Goal: Task Accomplishment & Management: Use online tool/utility

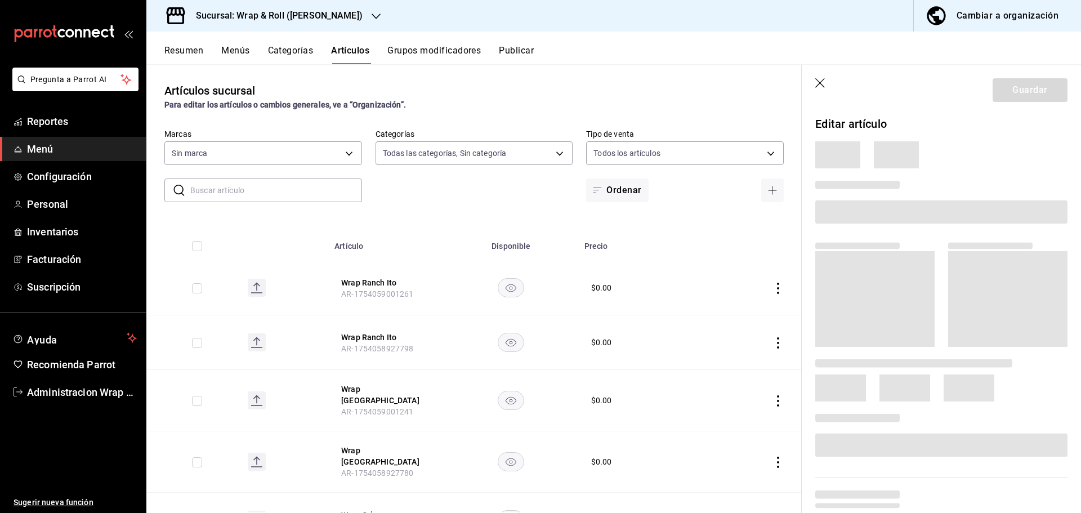
type input "90a958d4-80bb-40f7-9be8-f3b7302f18b2,6b196204-5ec4-4f8e-a2f7-289c7823bad6,99ec4…"
type input "acfbddca-dfdd-43bd-a64c-bf25b5834239"
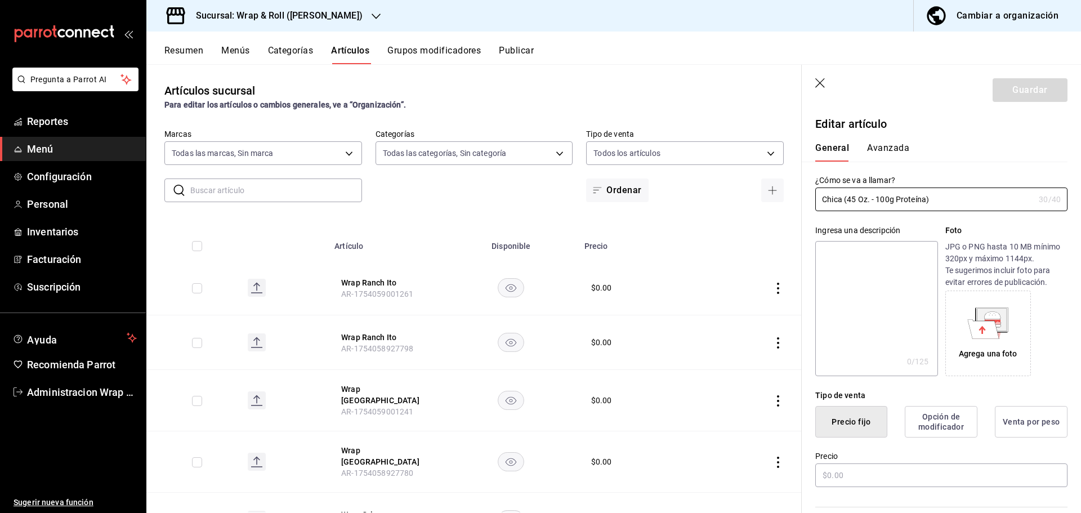
type input "$0.00"
drag, startPoint x: 848, startPoint y: 197, endPoint x: 873, endPoint y: 199, distance: 24.9
click at [873, 199] on input "Chica (45 Oz. - 100g Proteína)" at bounding box center [925, 199] width 219 height 23
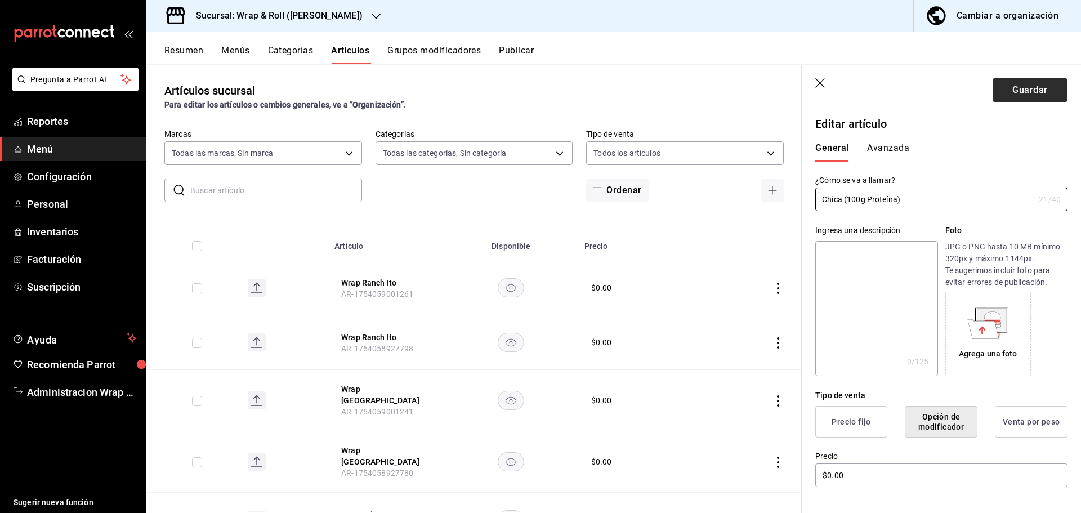
type input "Chica (100g Proteína)"
click at [1000, 89] on button "Guardar" at bounding box center [1030, 90] width 75 height 24
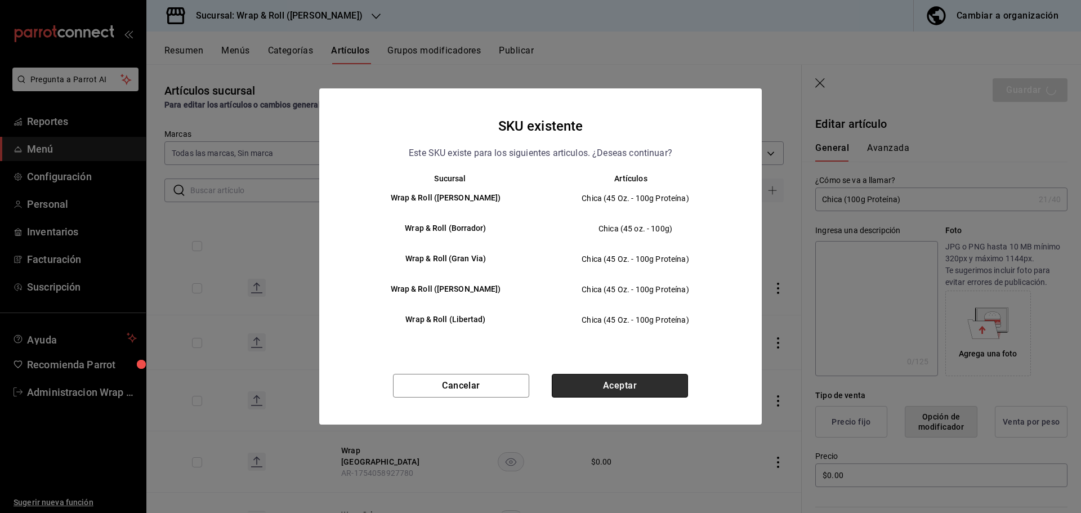
click at [637, 392] on button "Aceptar" at bounding box center [620, 386] width 136 height 24
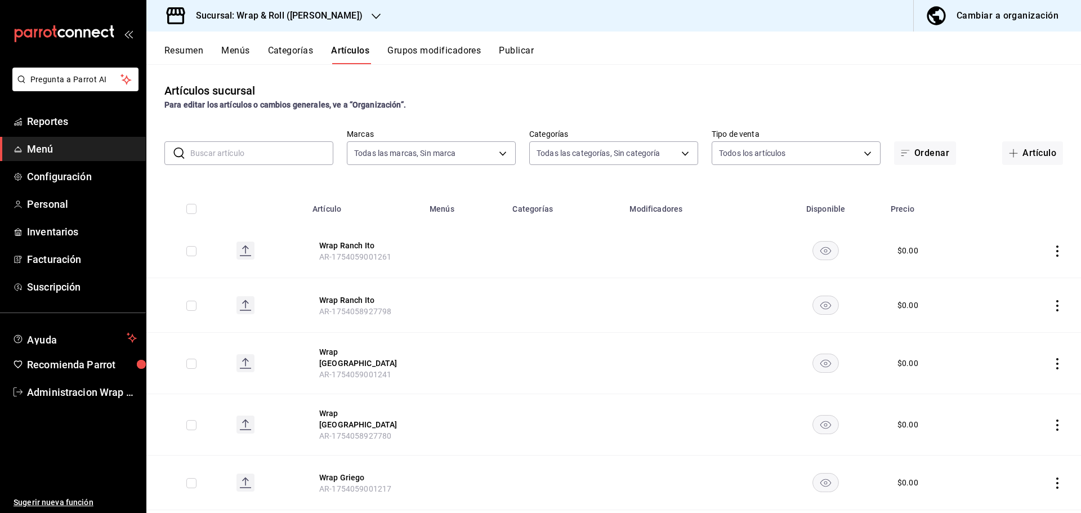
click at [250, 154] on input "text" at bounding box center [261, 153] width 143 height 23
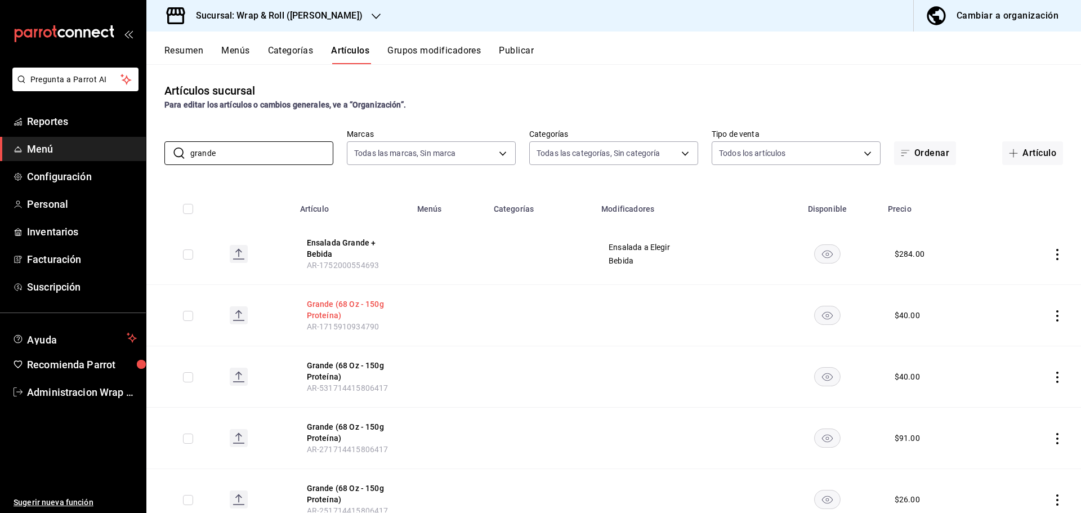
type input "grande"
click at [323, 306] on button "Grande (68 Oz - 150g Proteína)" at bounding box center [352, 310] width 90 height 23
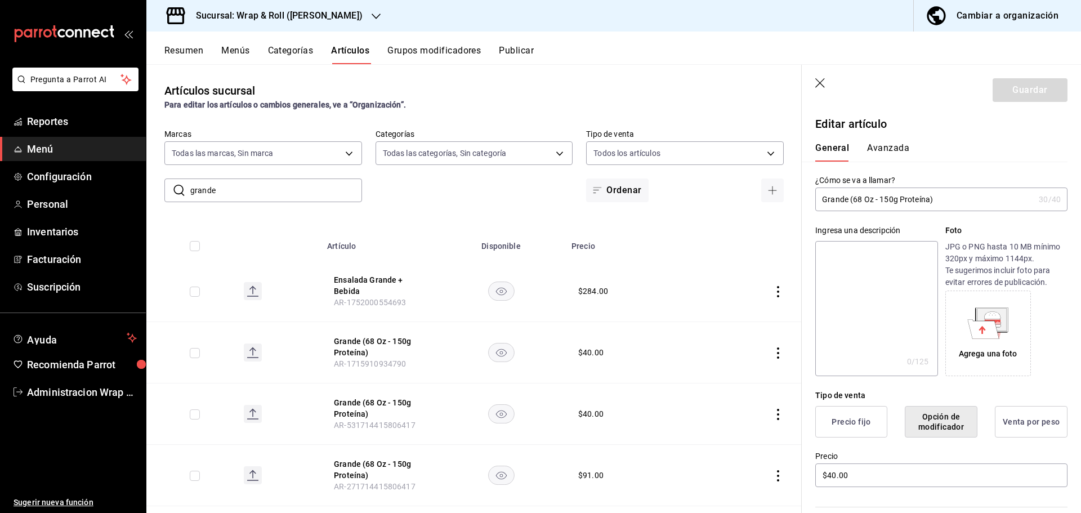
click at [876, 197] on input "Grande (68 Oz - 150g Proteína)" at bounding box center [925, 199] width 219 height 23
type input "Grande (150g Proteína)"
click at [1001, 90] on button "Guardar" at bounding box center [1030, 90] width 75 height 24
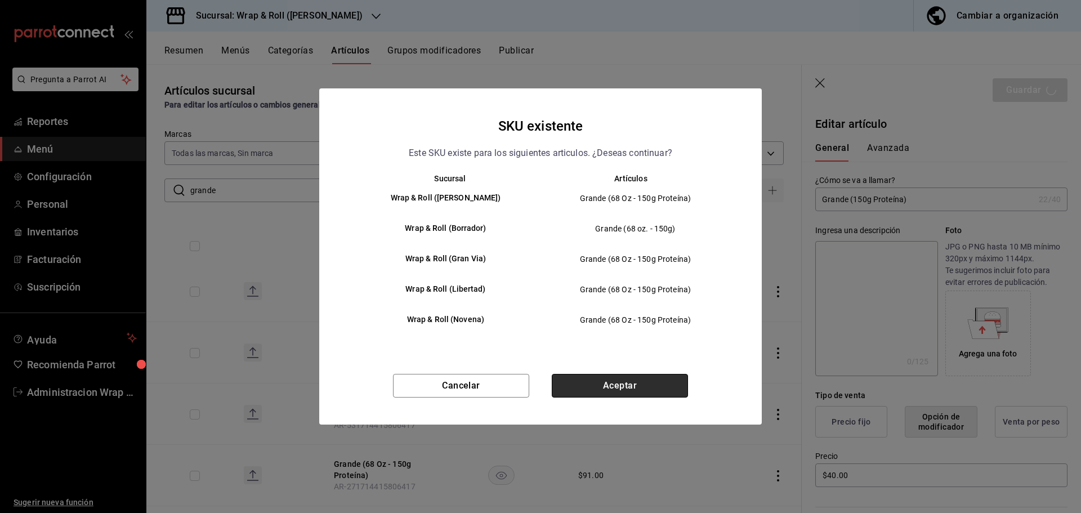
click at [598, 388] on button "Aceptar" at bounding box center [620, 386] width 136 height 24
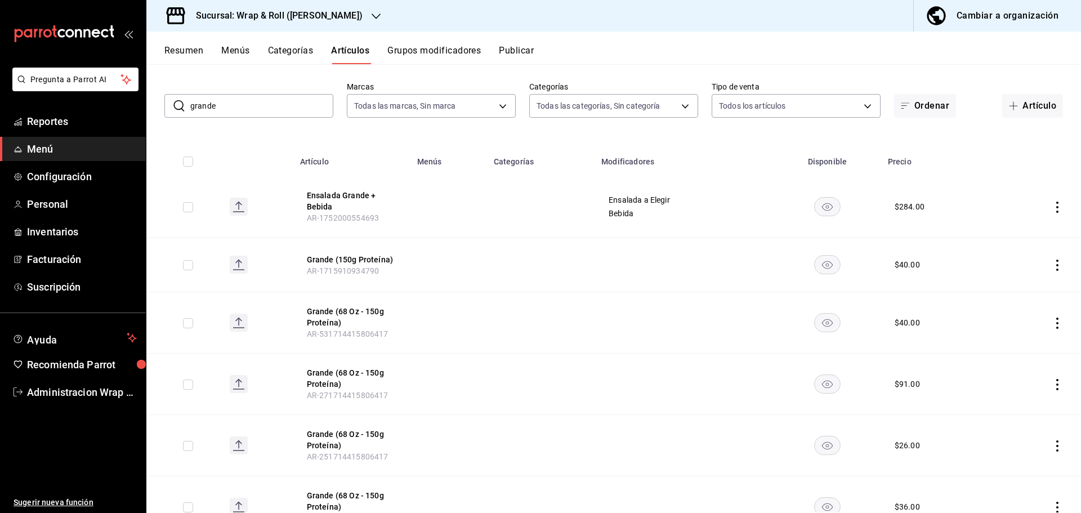
scroll to position [99, 0]
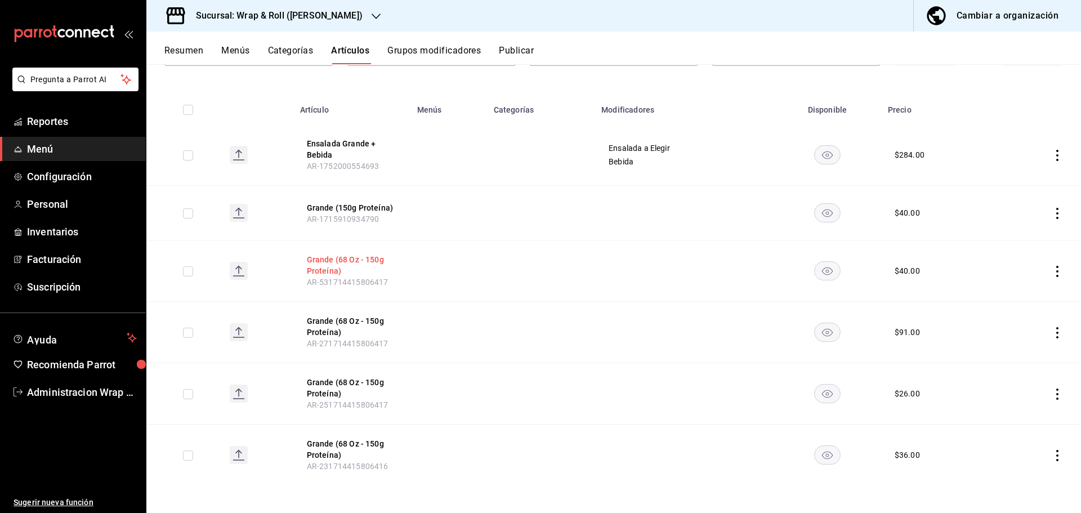
click at [331, 260] on button "Grande (68 Oz - 150g Proteína)" at bounding box center [352, 265] width 90 height 23
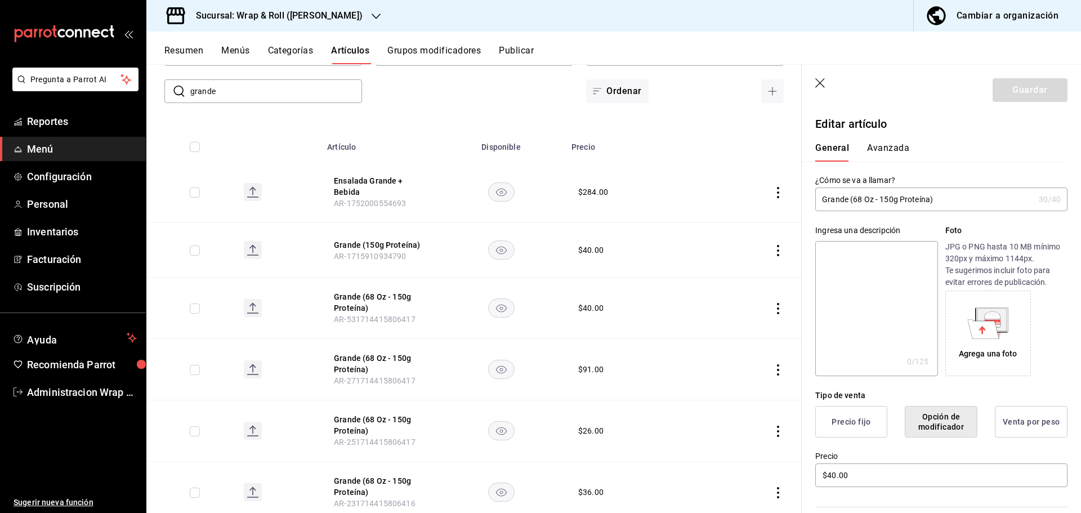
click at [881, 201] on input "Grande (68 Oz - 150g Proteína)" at bounding box center [925, 199] width 219 height 23
type input "Grande (150g Proteína)"
click at [1017, 99] on button "Guardar" at bounding box center [1030, 90] width 75 height 24
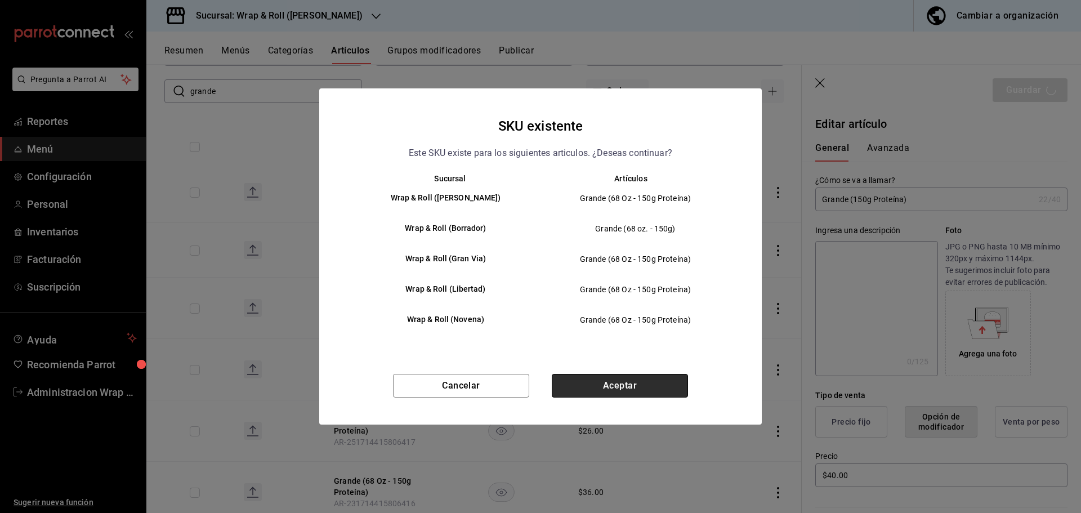
click at [600, 389] on button "Aceptar" at bounding box center [620, 386] width 136 height 24
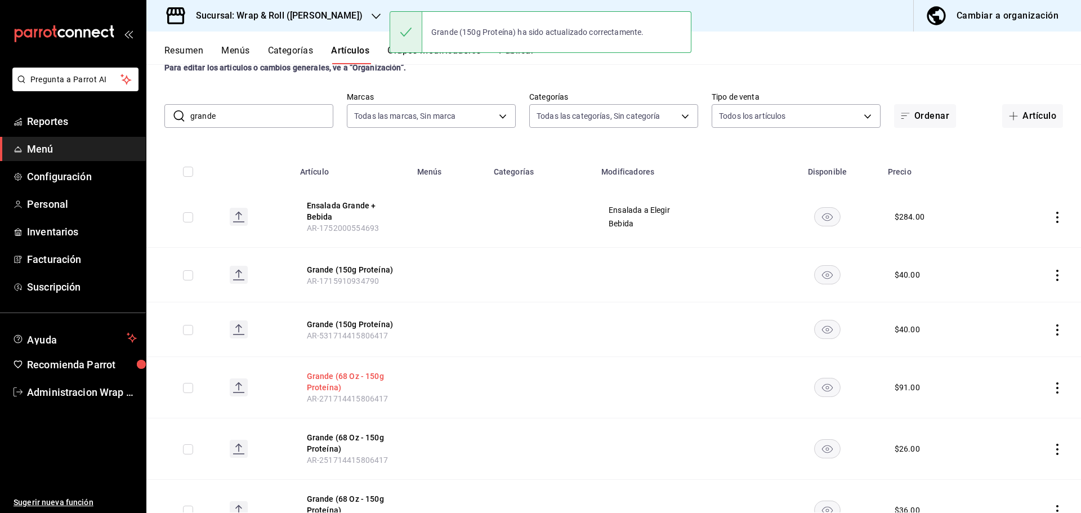
scroll to position [56, 0]
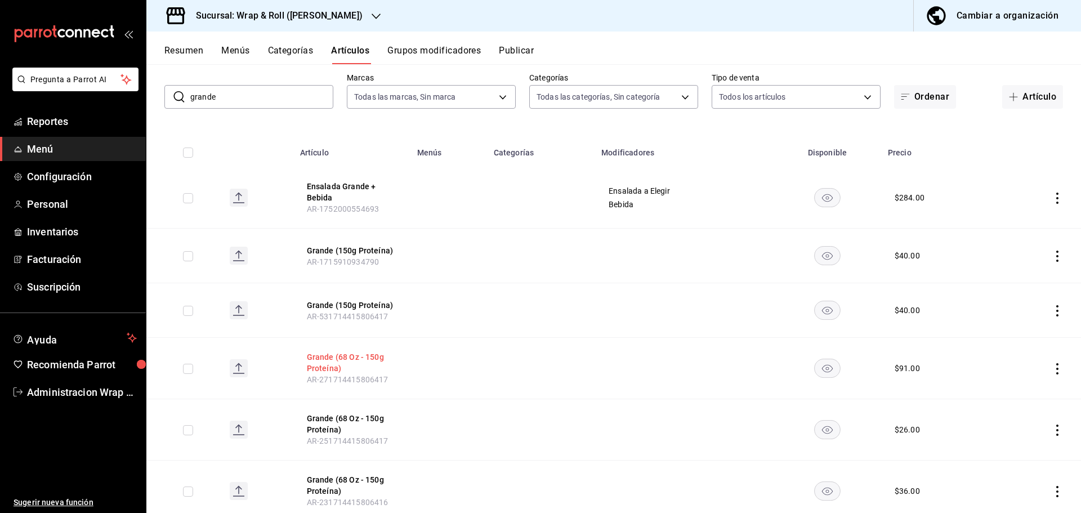
click at [339, 357] on button "Grande (68 Oz - 150g Proteína)" at bounding box center [352, 362] width 90 height 23
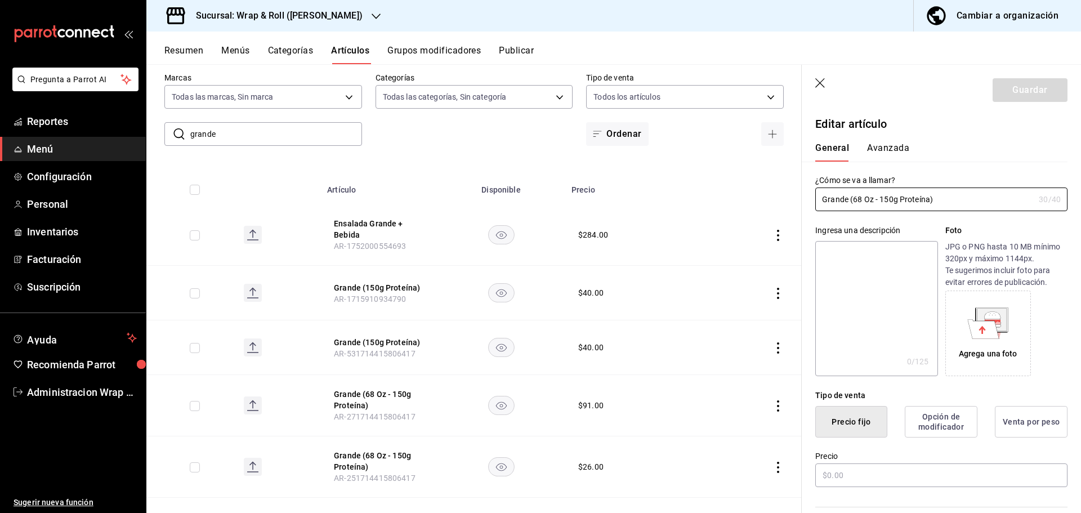
type input "$91.00"
click at [881, 200] on input "Grande (68 Oz - 150g Proteína)" at bounding box center [925, 199] width 219 height 23
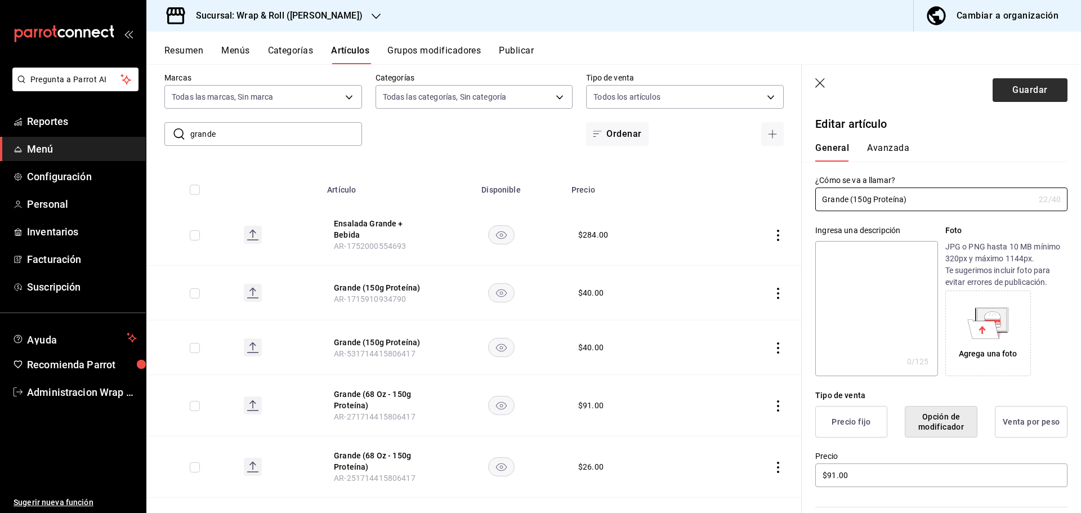
type input "Grande (150g Proteína)"
click at [1011, 94] on button "Guardar" at bounding box center [1030, 90] width 75 height 24
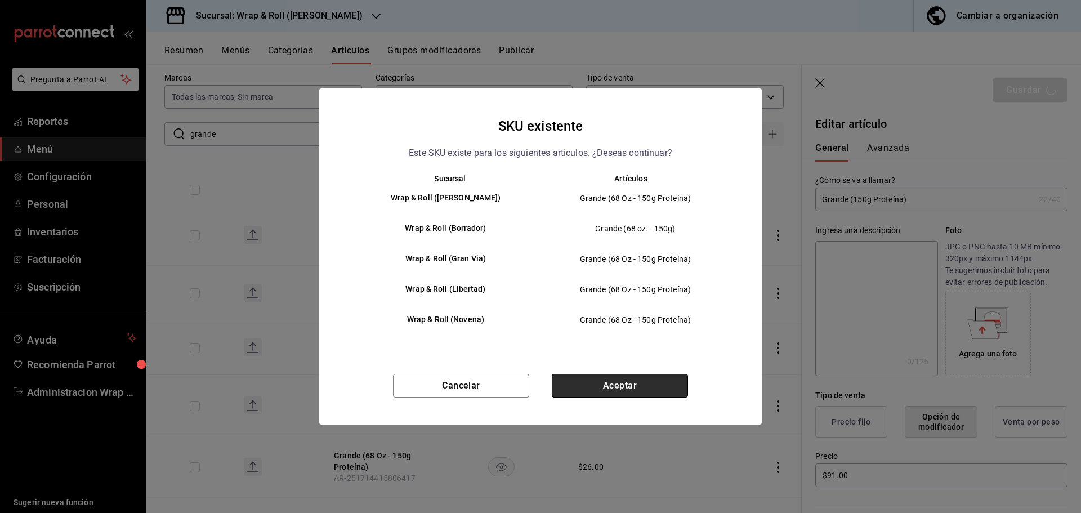
click at [593, 389] on button "Aceptar" at bounding box center [620, 386] width 136 height 24
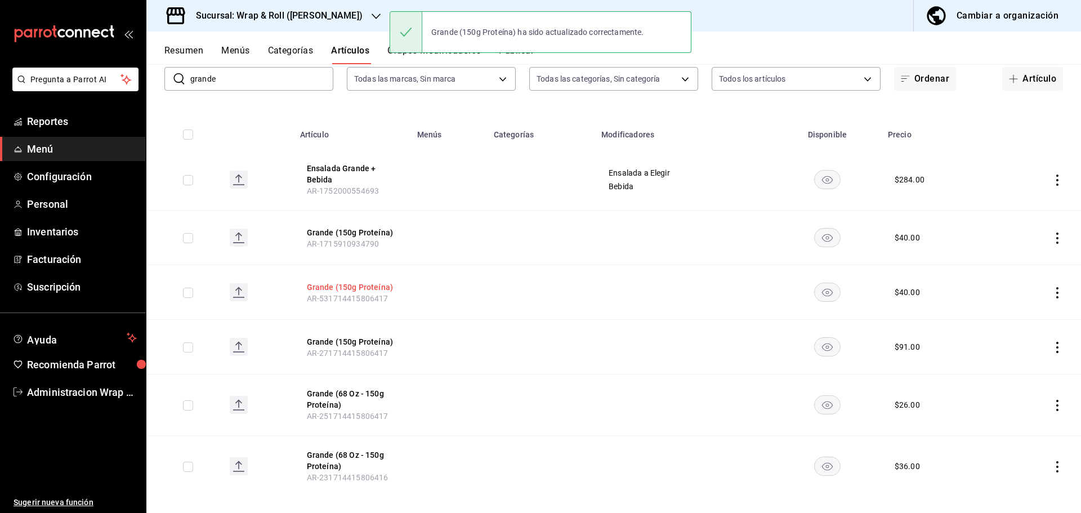
scroll to position [86, 0]
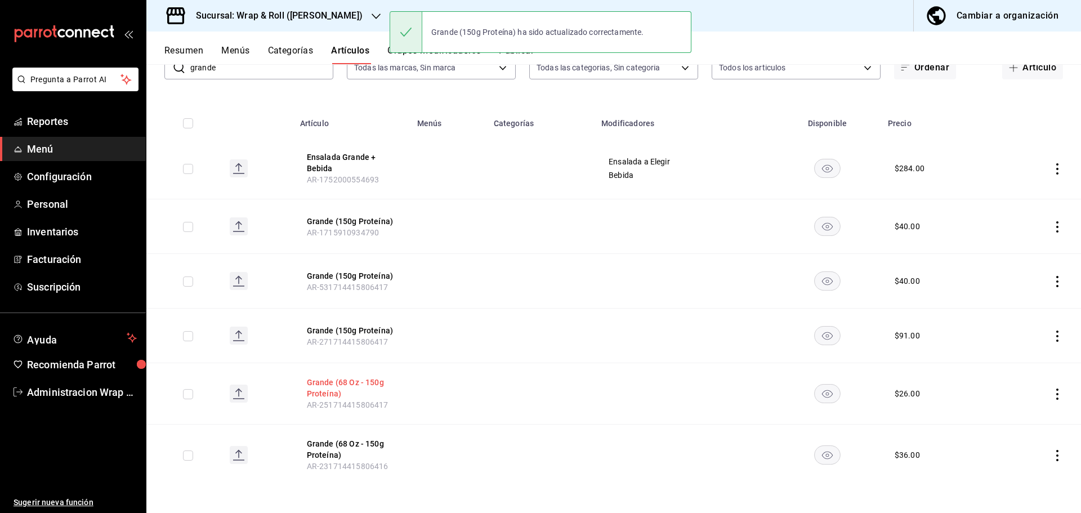
click at [335, 382] on button "Grande (68 Oz - 150g Proteína)" at bounding box center [352, 388] width 90 height 23
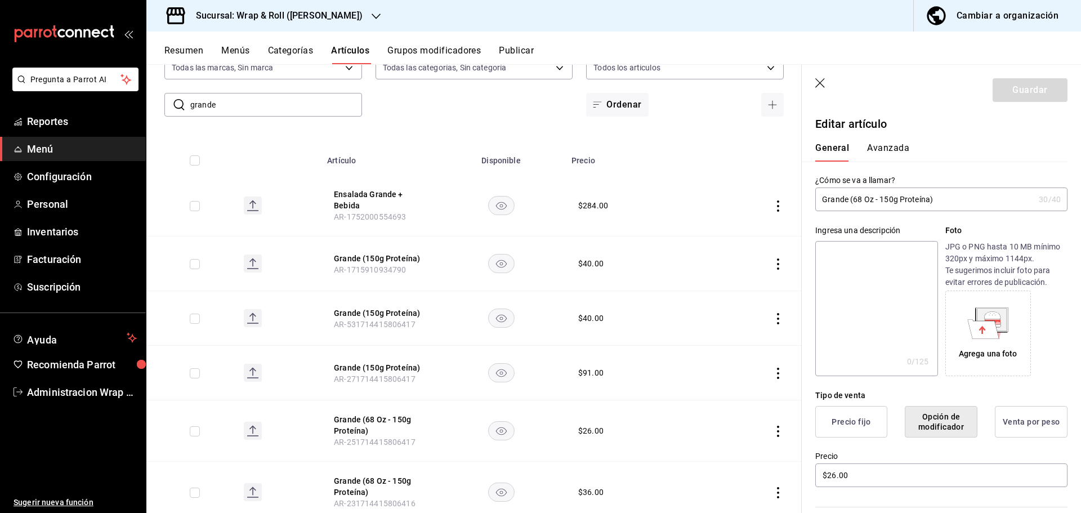
click at [879, 197] on input "Grande (68 Oz - 150g Proteína)" at bounding box center [925, 199] width 219 height 23
type input "Grande (150g Proteína)"
click at [1038, 90] on button "Guardar" at bounding box center [1030, 90] width 75 height 24
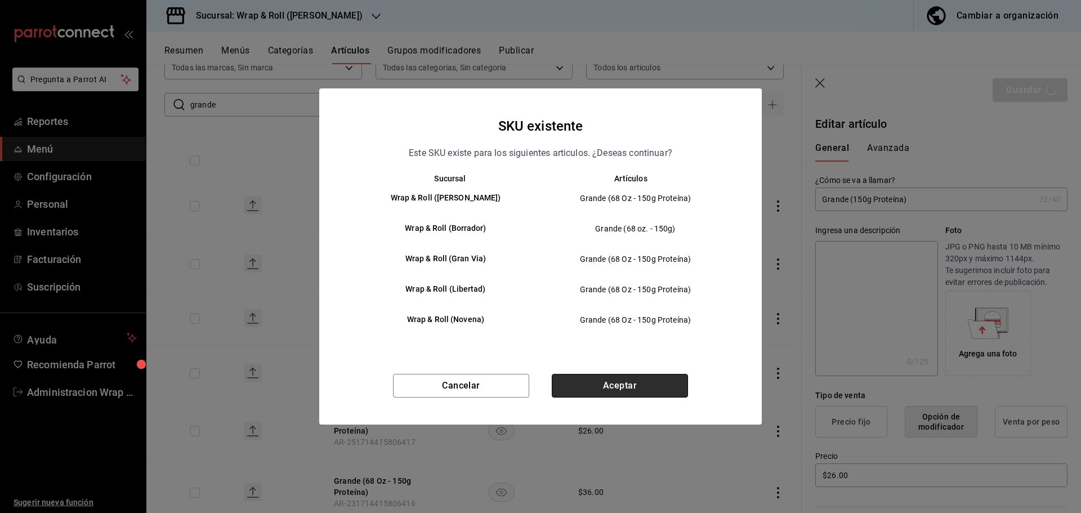
click at [666, 381] on button "Aceptar" at bounding box center [620, 386] width 136 height 24
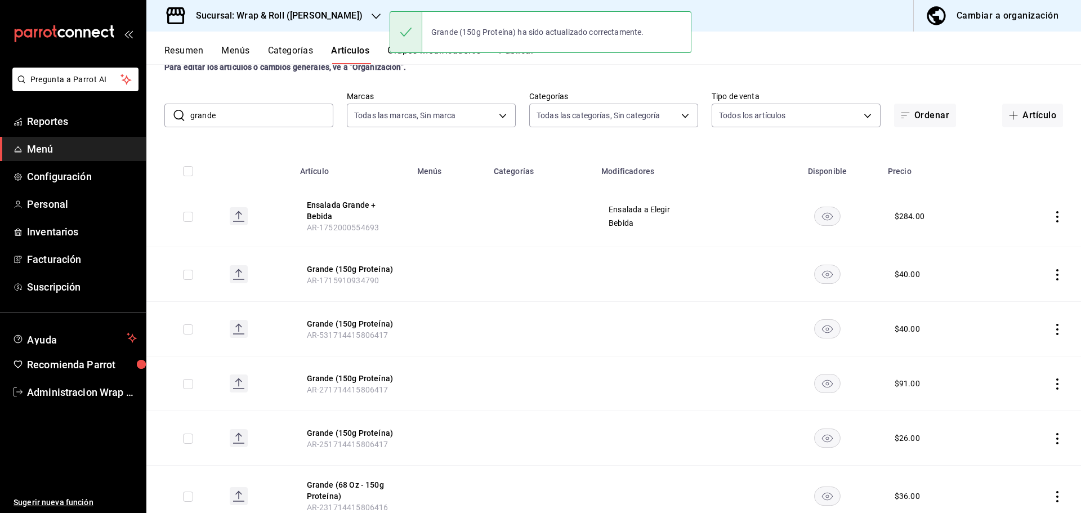
scroll to position [79, 0]
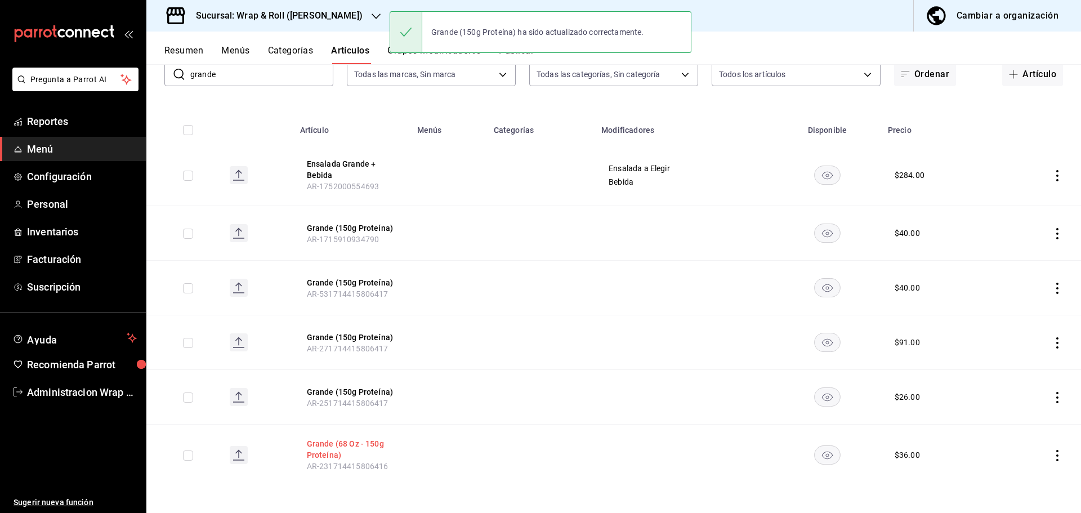
click at [341, 443] on button "Grande (68 Oz - 150g Proteína)" at bounding box center [352, 449] width 90 height 23
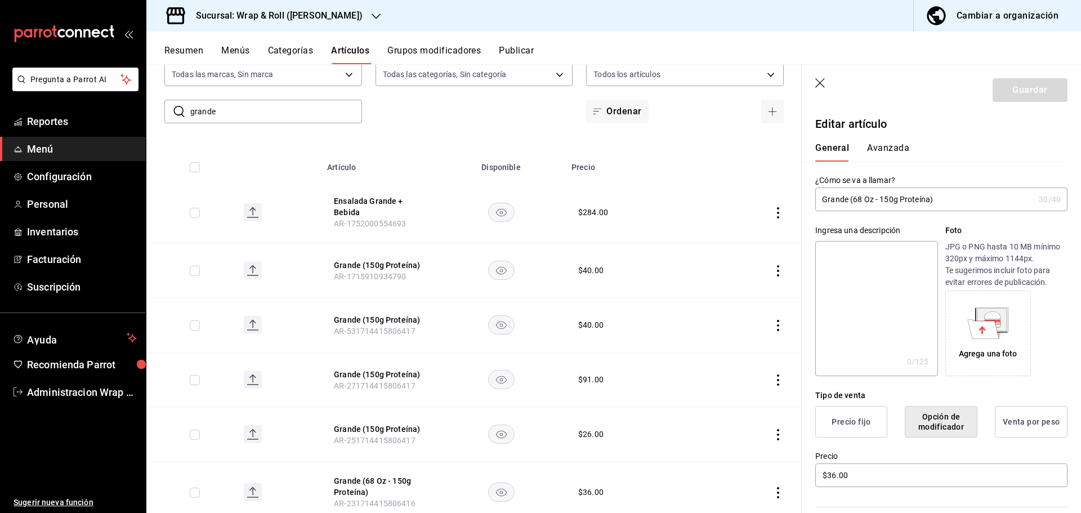
click at [879, 199] on input "Grande (68 Oz - 150g Proteína)" at bounding box center [925, 199] width 219 height 23
type input "Grande (150g Proteína)"
drag, startPoint x: 1036, startPoint y: 93, endPoint x: 1031, endPoint y: 90, distance: 5.8
click at [1035, 93] on button "Guardar" at bounding box center [1030, 90] width 75 height 24
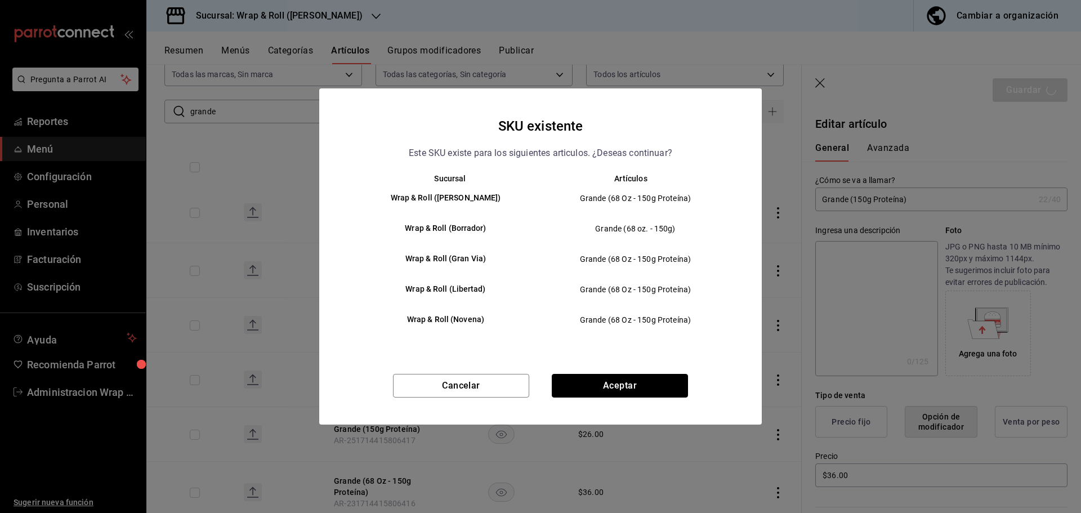
click at [660, 387] on button "Aceptar" at bounding box center [620, 386] width 136 height 24
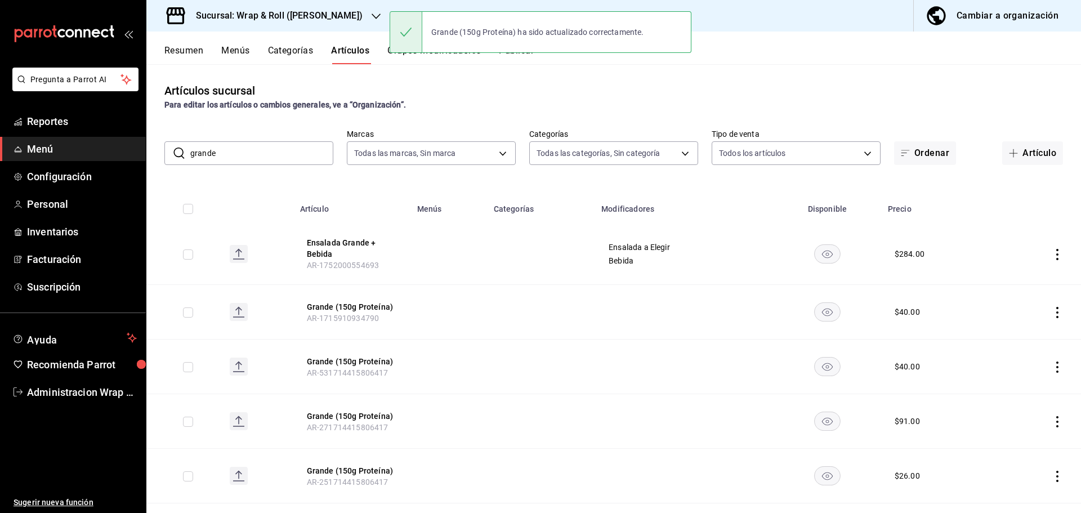
scroll to position [72, 0]
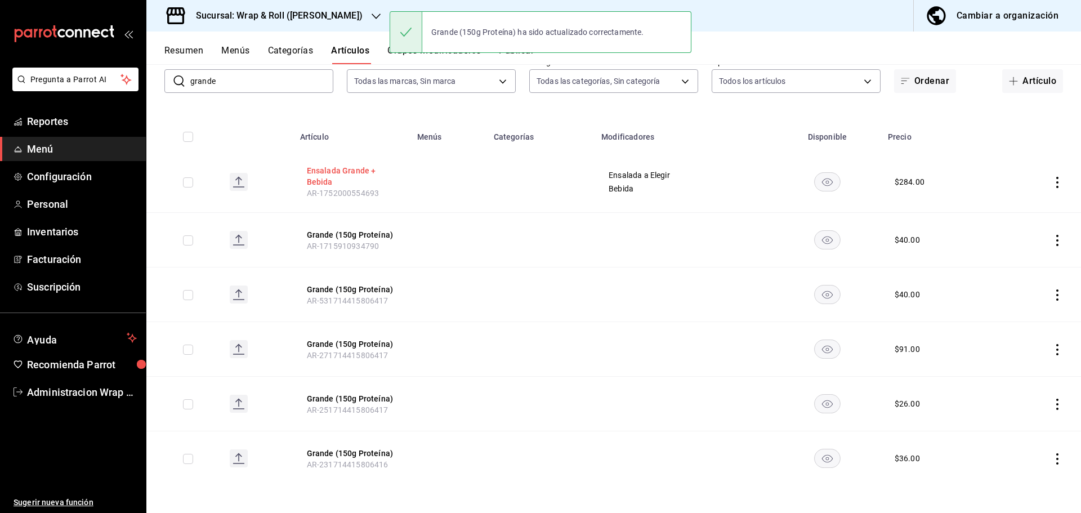
click at [320, 172] on button "Ensalada Grande + Bebida" at bounding box center [352, 176] width 90 height 23
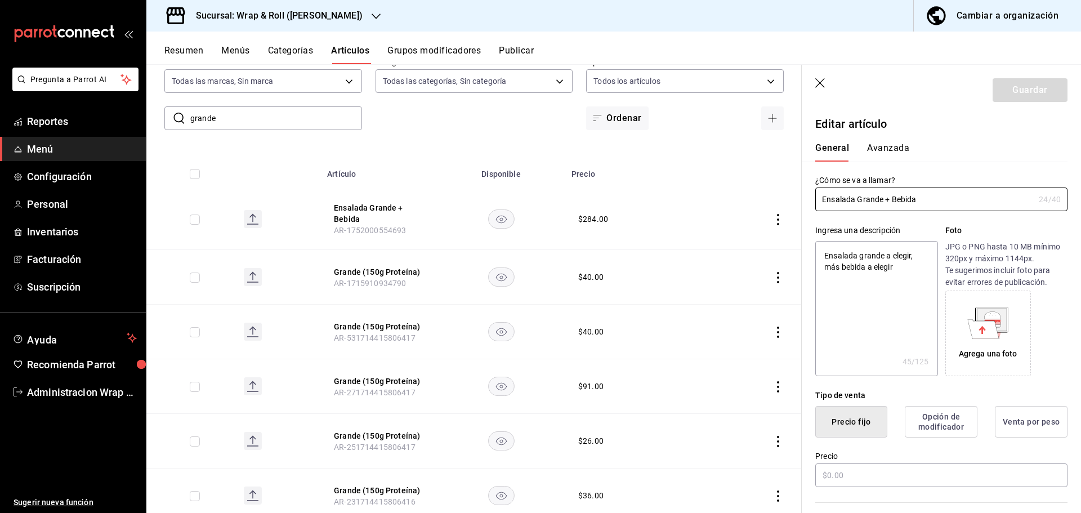
type textarea "x"
type input "$284.00"
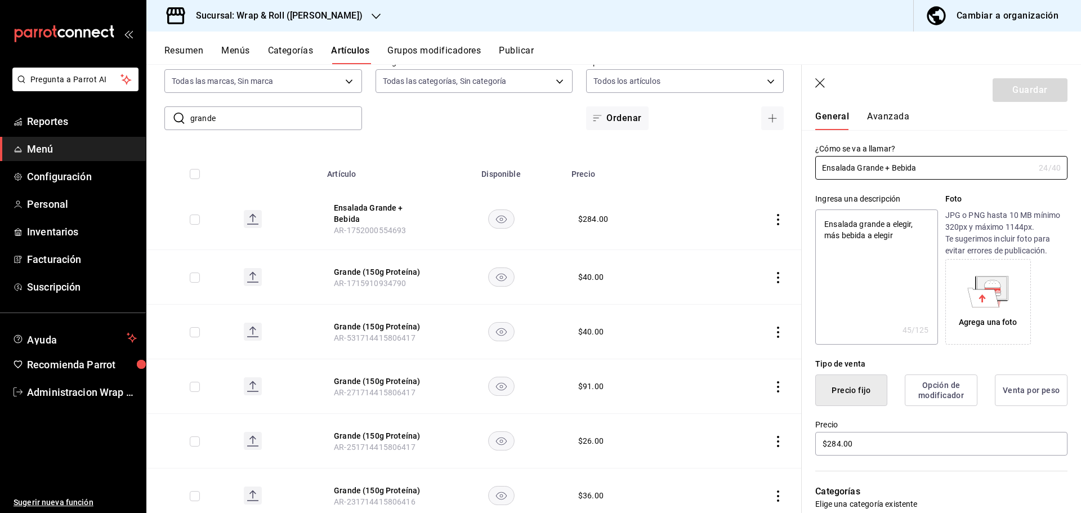
scroll to position [25, 0]
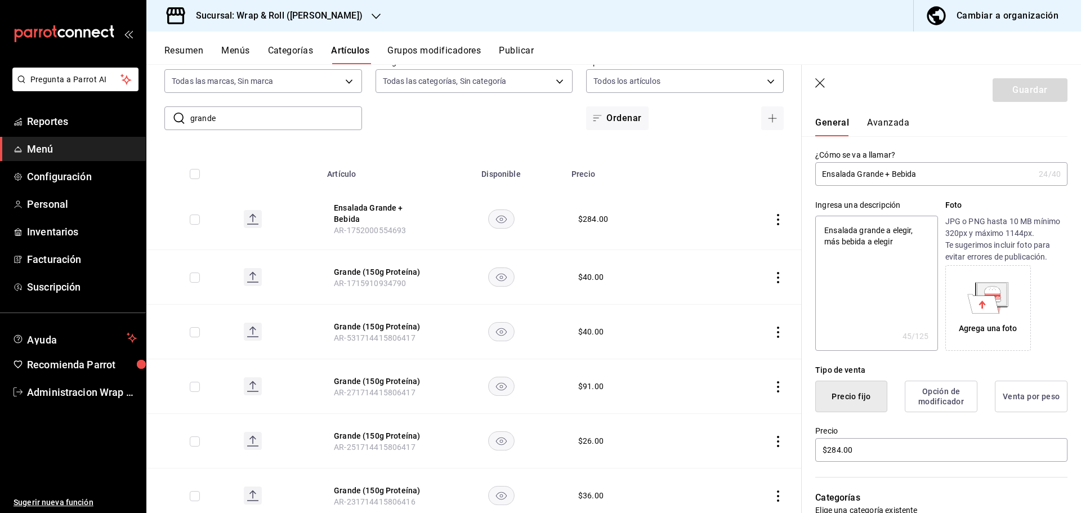
click at [825, 78] on icon "button" at bounding box center [821, 83] width 11 height 11
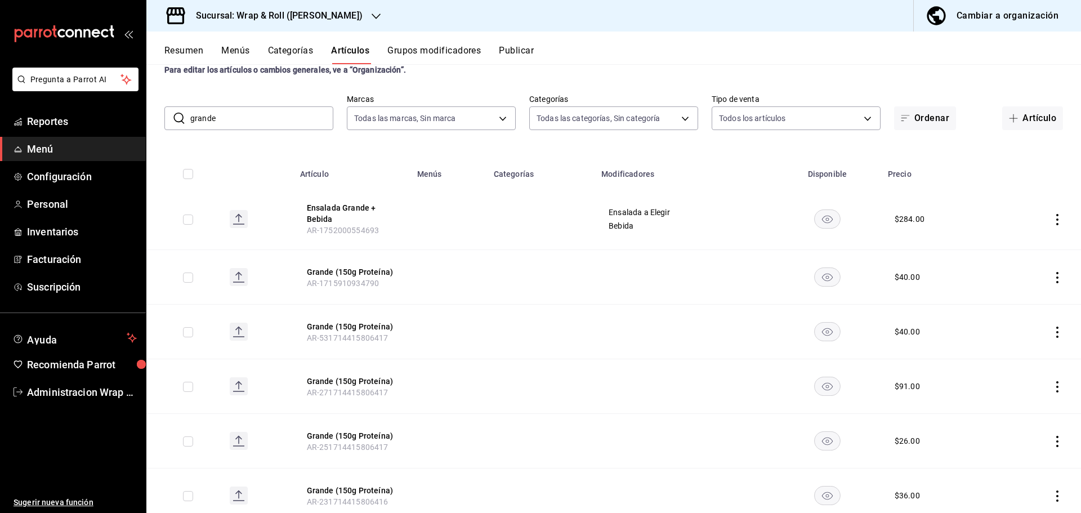
drag, startPoint x: 224, startPoint y: 116, endPoint x: 180, endPoint y: 114, distance: 44.0
click at [180, 114] on div "​ grande ​" at bounding box center [248, 118] width 169 height 24
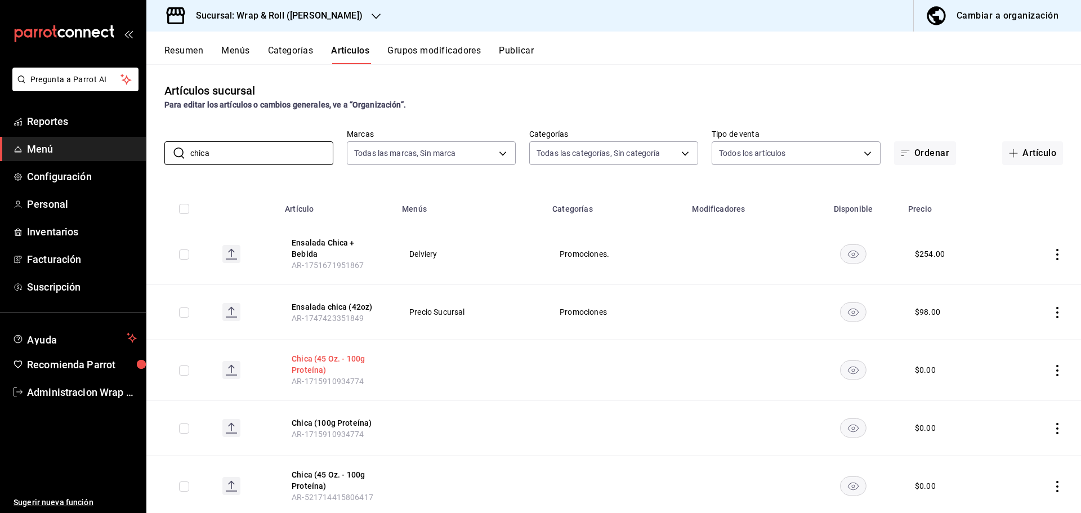
type input "chica"
click at [319, 353] on button "Chica (45 Oz. - 100g Proteína)" at bounding box center [337, 364] width 90 height 23
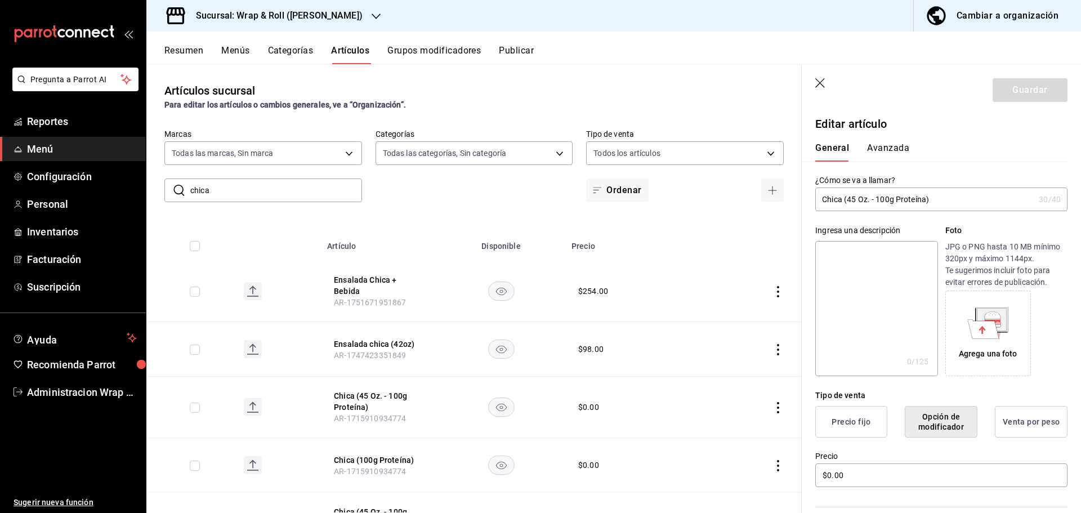
click at [877, 198] on input "Chica (45 Oz. - 100g Proteína)" at bounding box center [925, 199] width 219 height 23
type input "Chica (100g Proteína)"
click at [1016, 85] on button "Guardar" at bounding box center [1030, 90] width 75 height 24
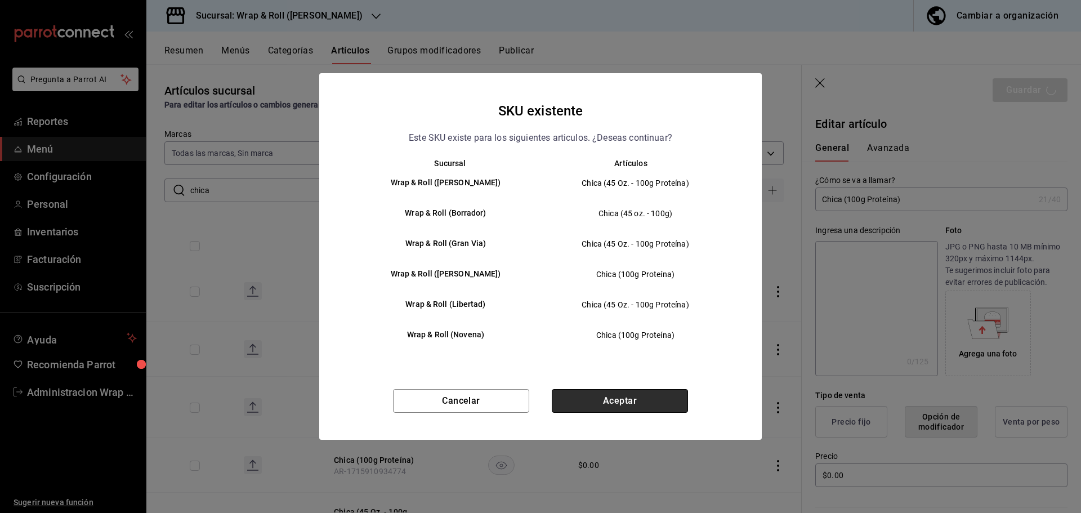
click at [593, 395] on button "Aceptar" at bounding box center [620, 401] width 136 height 24
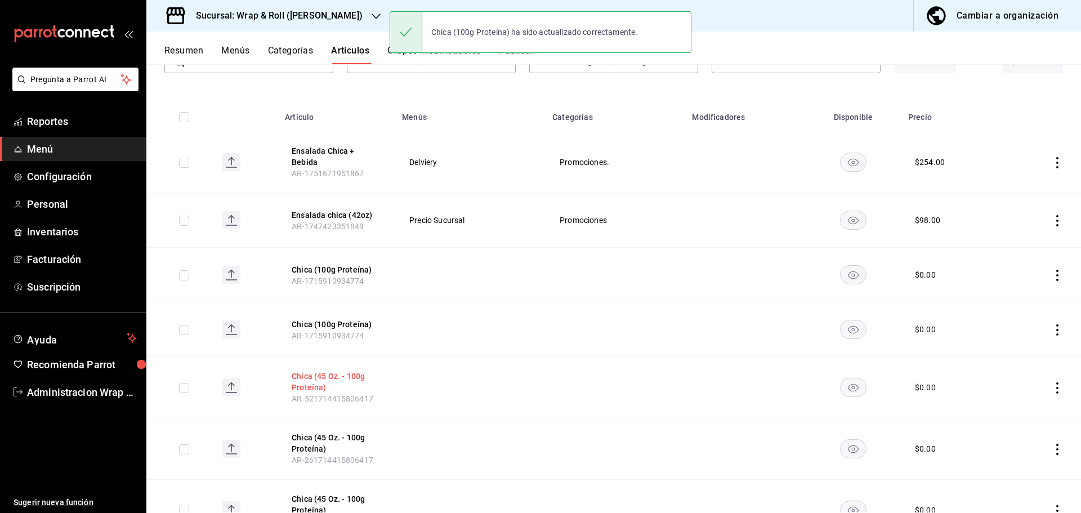
scroll to position [113, 0]
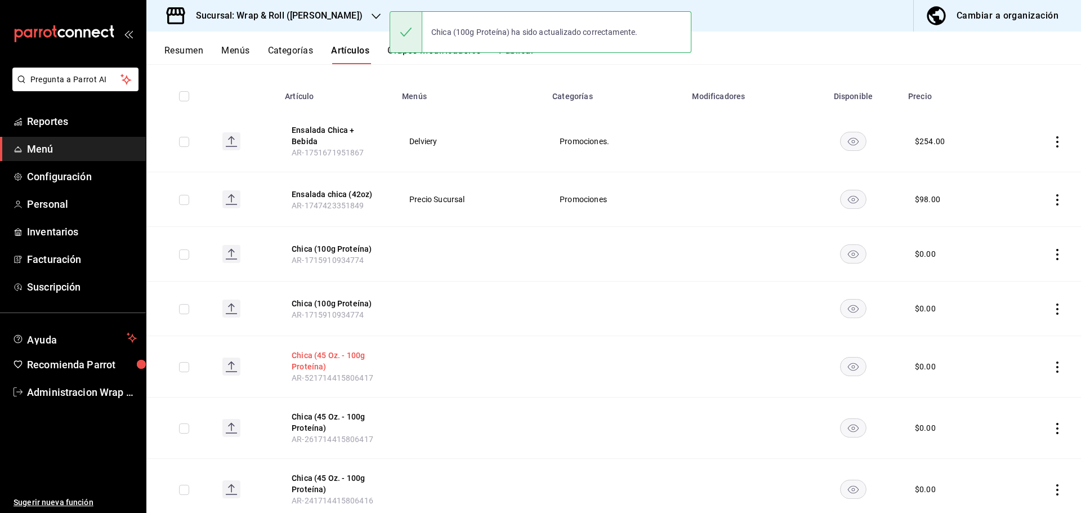
click at [321, 350] on button "Chica (45 Oz. - 100g Proteína)" at bounding box center [337, 361] width 90 height 23
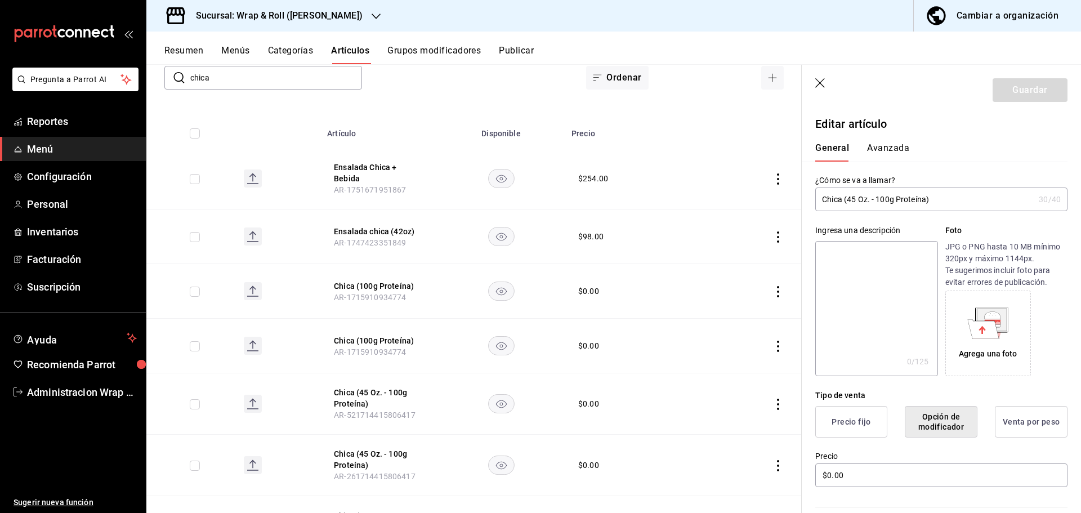
click at [878, 197] on input "Chica (45 Oz. - 100g Proteína)" at bounding box center [925, 199] width 219 height 23
type input "Chica (100g Proteína)"
click at [1017, 92] on button "Guardar" at bounding box center [1030, 90] width 75 height 24
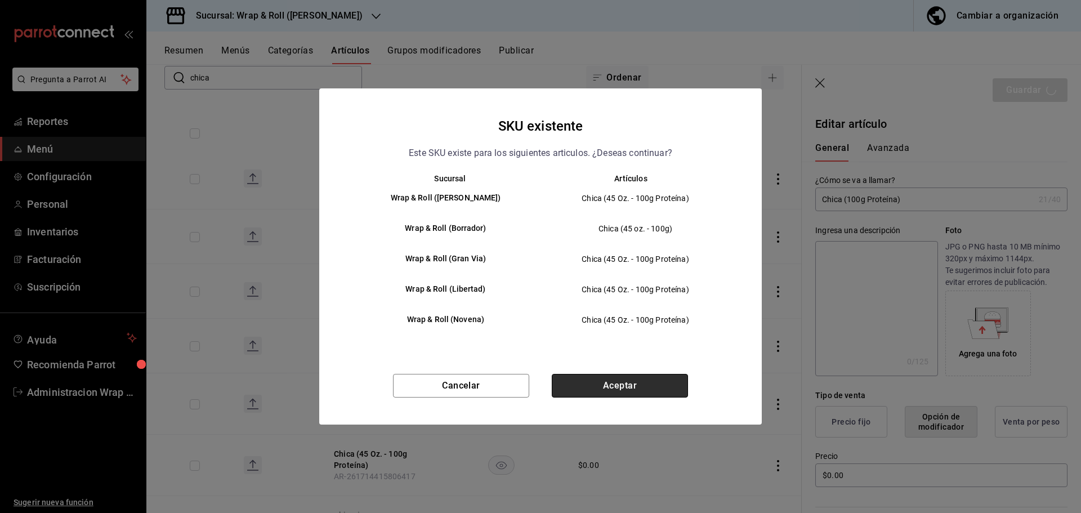
click at [639, 390] on button "Aceptar" at bounding box center [620, 386] width 136 height 24
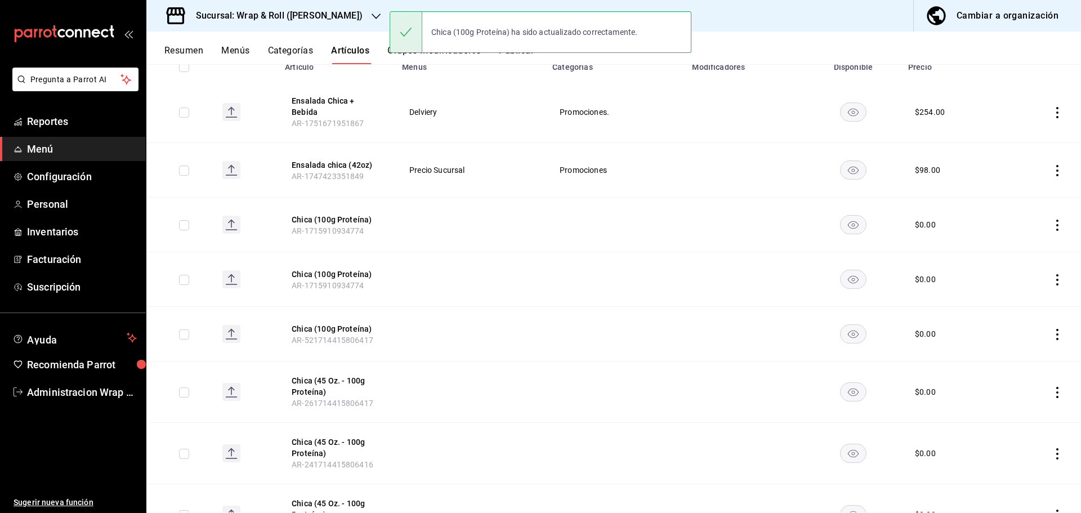
scroll to position [169, 0]
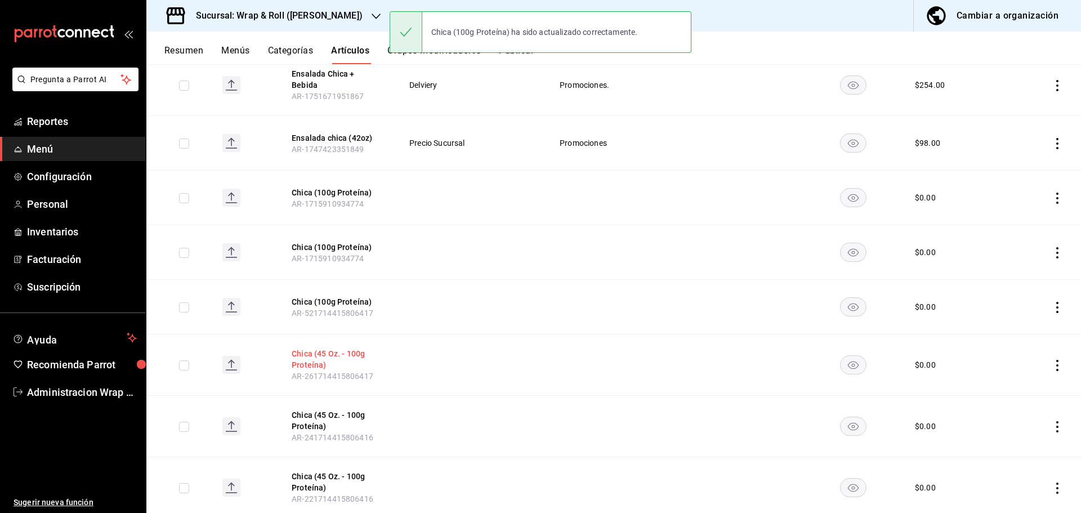
click at [318, 355] on button "Chica (45 Oz. - 100g Proteína)" at bounding box center [337, 359] width 90 height 23
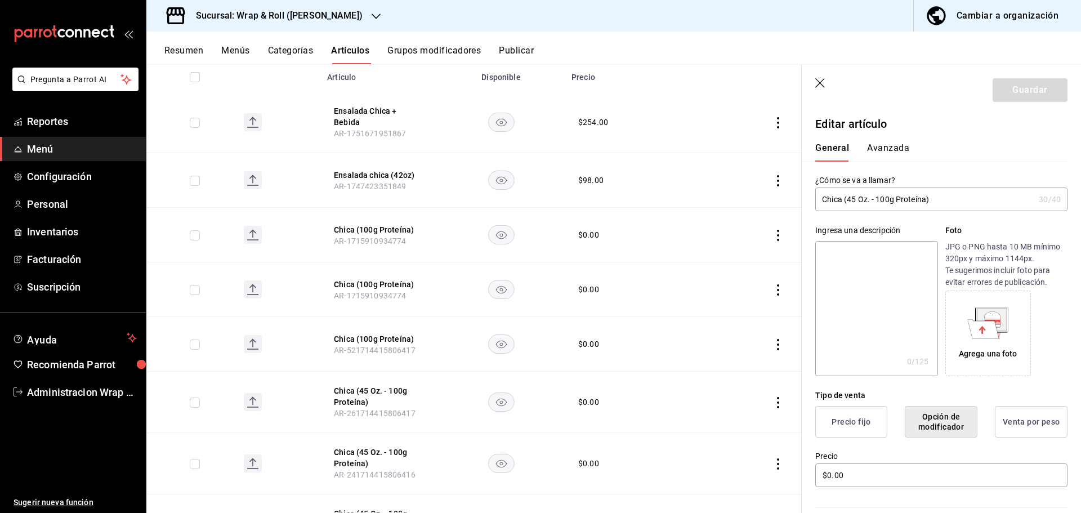
click at [876, 199] on input "Chica (45 Oz. - 100g Proteína)" at bounding box center [925, 199] width 219 height 23
type input "Chica (100g Proteína)"
click at [1013, 98] on button "Guardar" at bounding box center [1030, 90] width 75 height 24
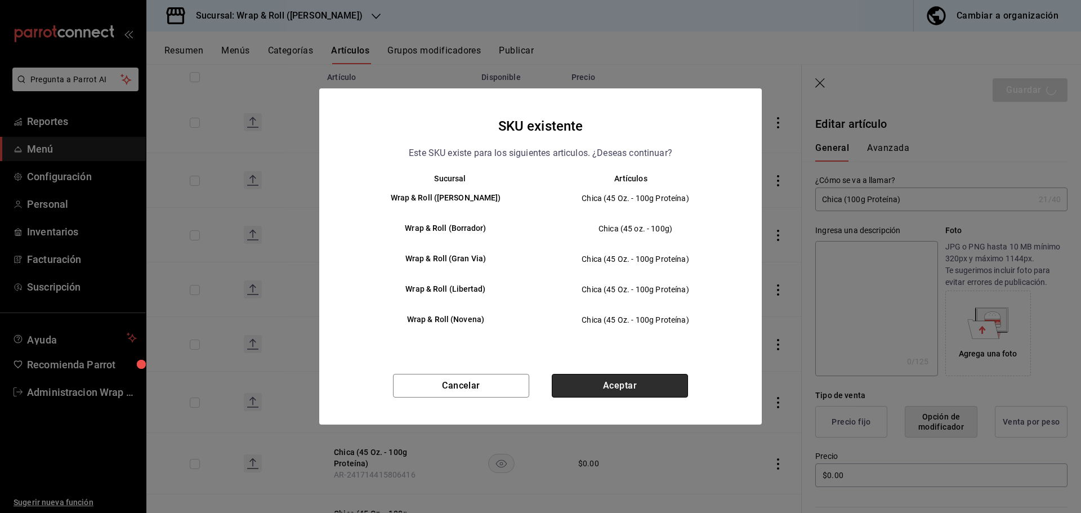
click at [587, 391] on button "Aceptar" at bounding box center [620, 386] width 136 height 24
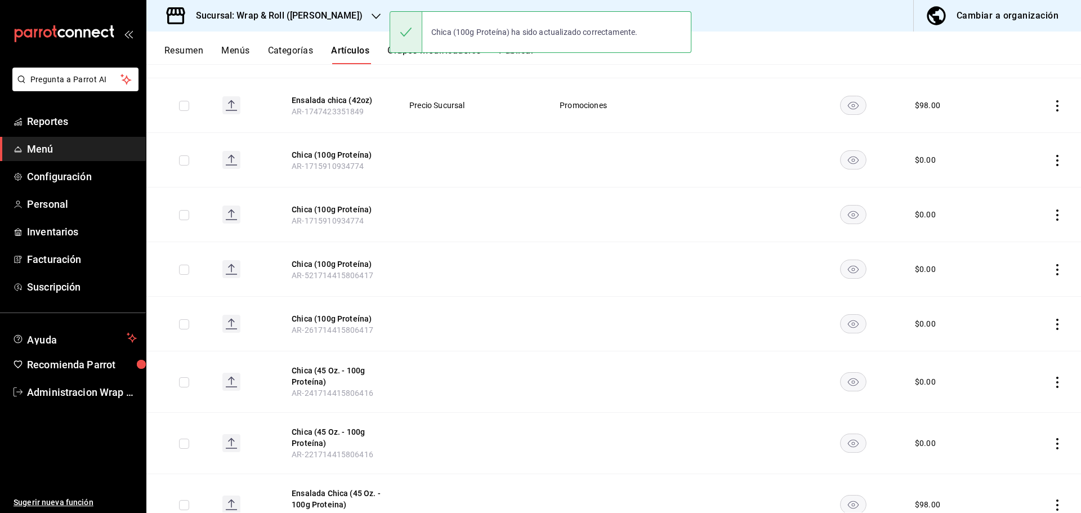
scroll to position [225, 0]
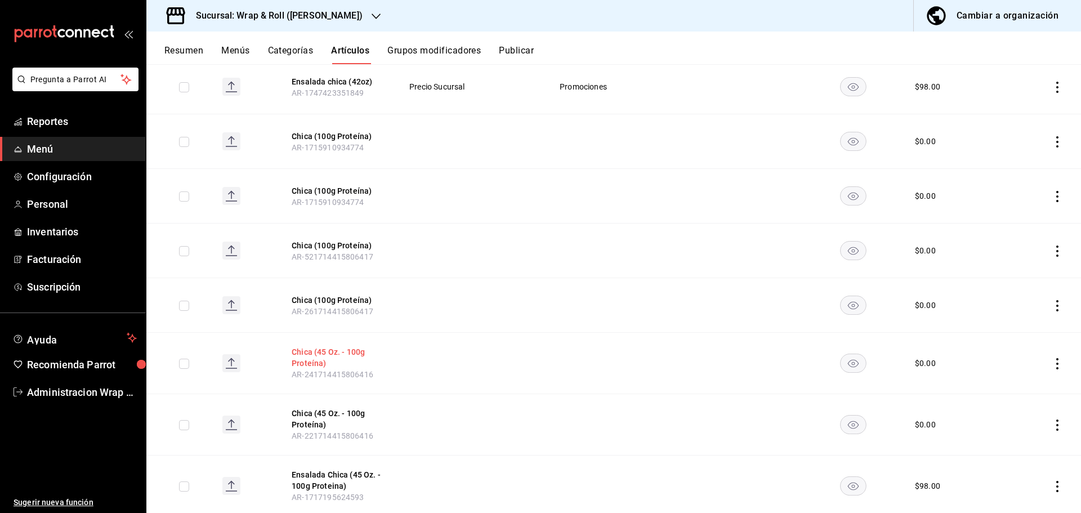
click at [313, 350] on button "Chica (45 Oz. - 100g Proteína)" at bounding box center [337, 357] width 90 height 23
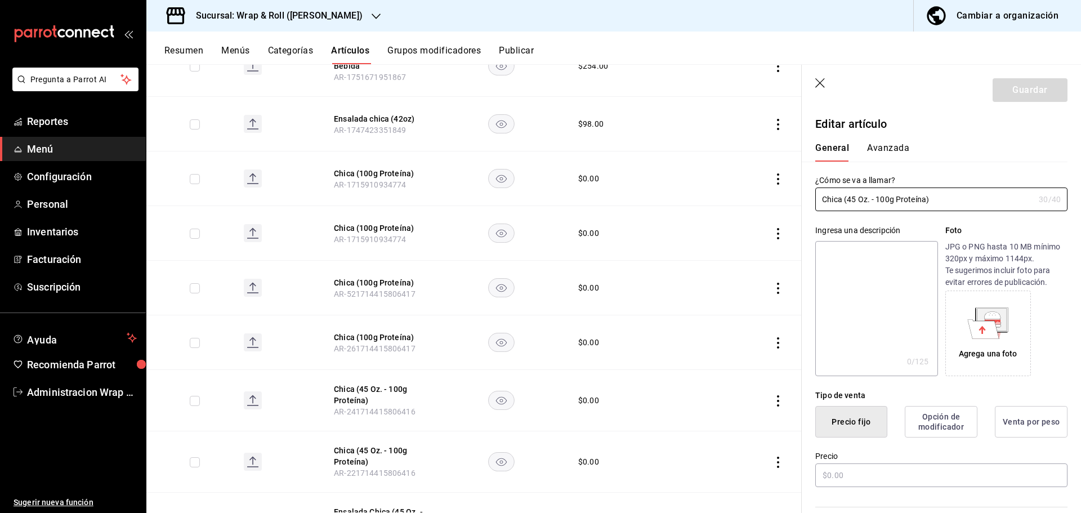
type input "$0.00"
click at [877, 199] on input "Chica (45 Oz. - 100g Proteína)" at bounding box center [925, 199] width 219 height 23
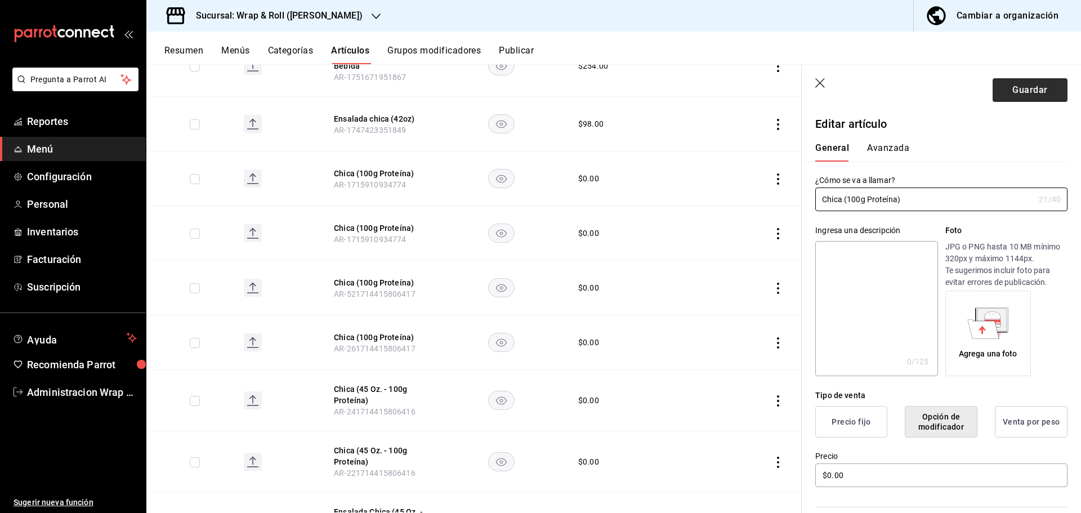
type input "Chica (100g Proteína)"
click at [1035, 88] on button "Guardar" at bounding box center [1030, 90] width 75 height 24
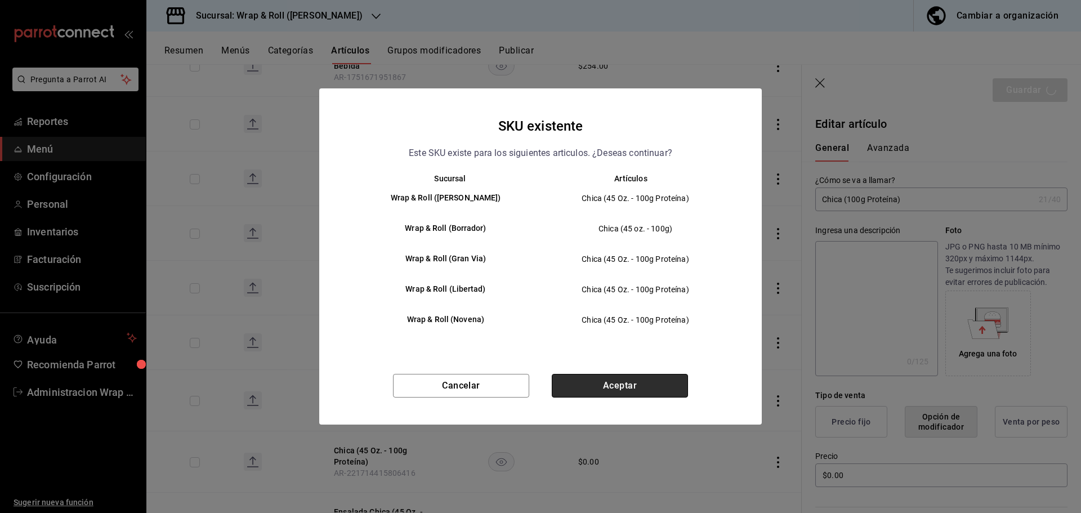
click at [656, 379] on button "Aceptar" at bounding box center [620, 386] width 136 height 24
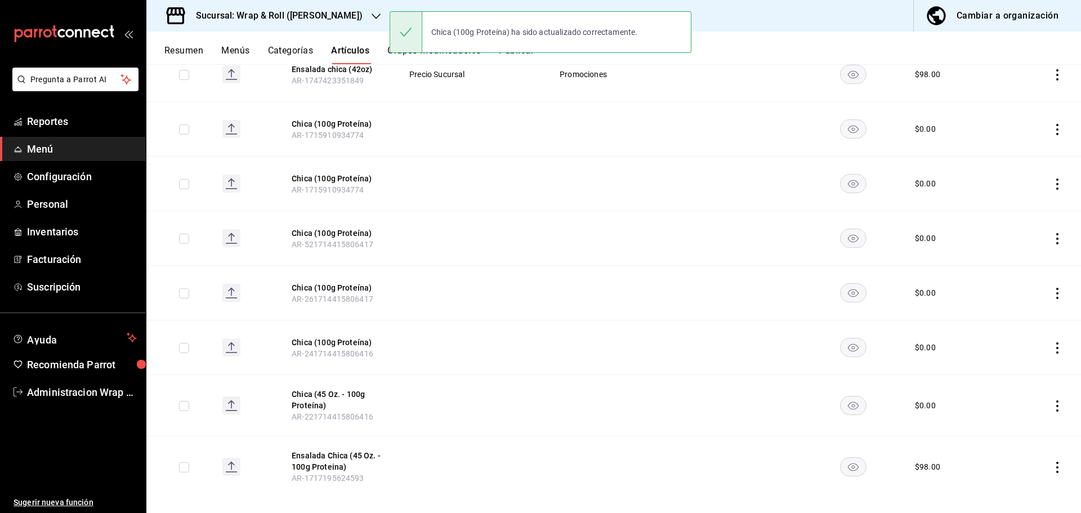
scroll to position [243, 0]
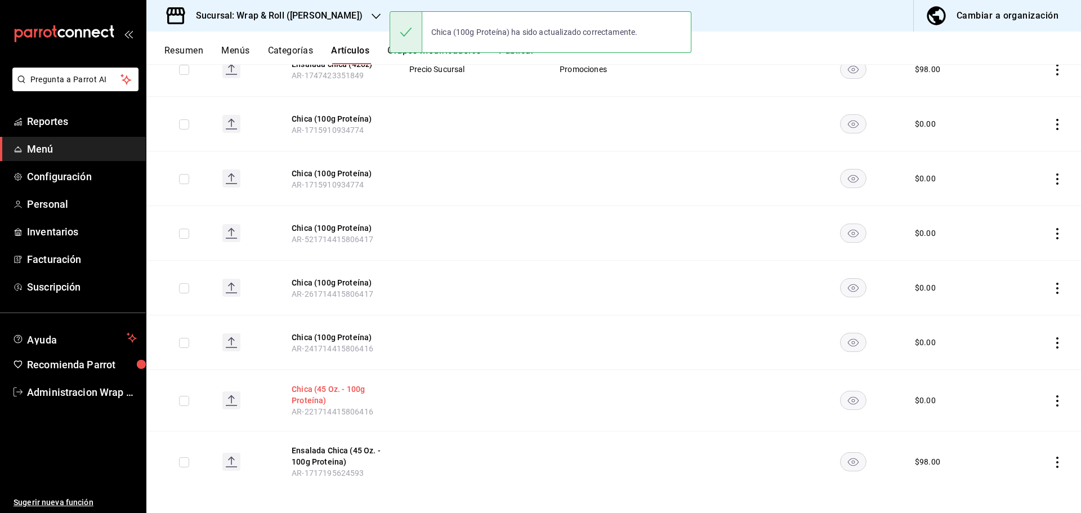
click at [324, 384] on button "Chica (45 Oz. - 100g Proteína)" at bounding box center [337, 395] width 90 height 23
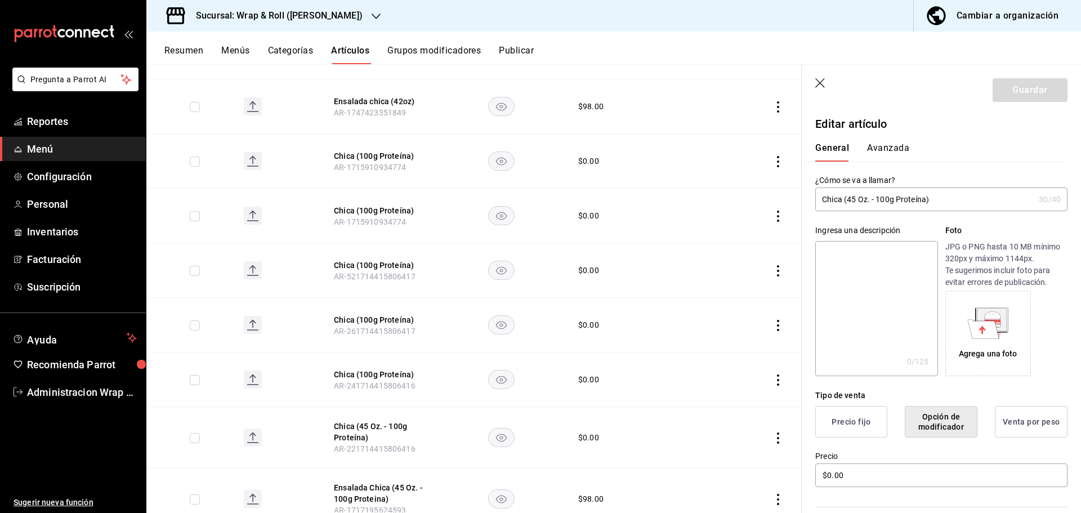
click at [876, 198] on input "Chica (45 Oz. - 100g Proteína)" at bounding box center [925, 199] width 219 height 23
type input "Chica (100g Proteína)"
click at [1013, 79] on button "Guardar" at bounding box center [1030, 90] width 75 height 24
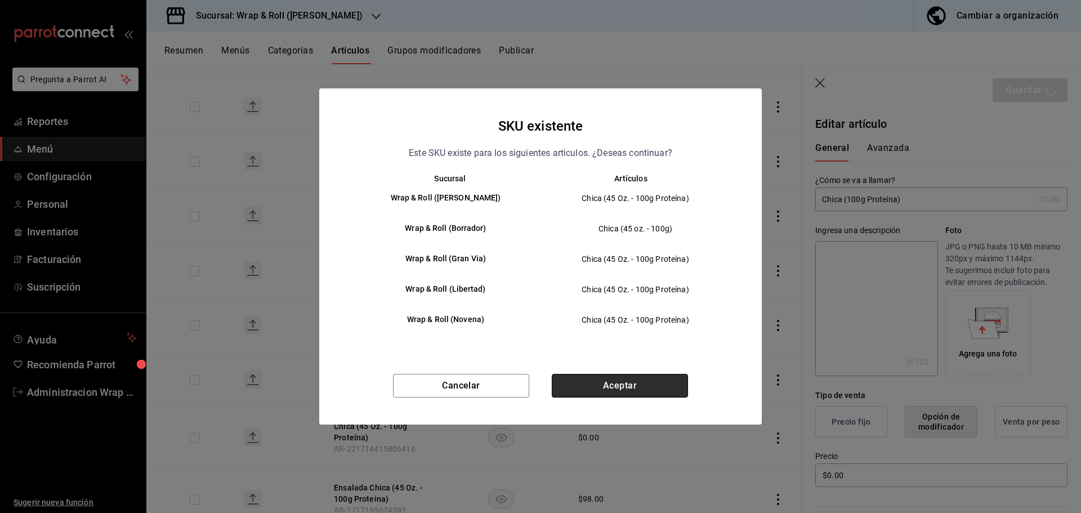
click at [604, 385] on button "Aceptar" at bounding box center [620, 386] width 136 height 24
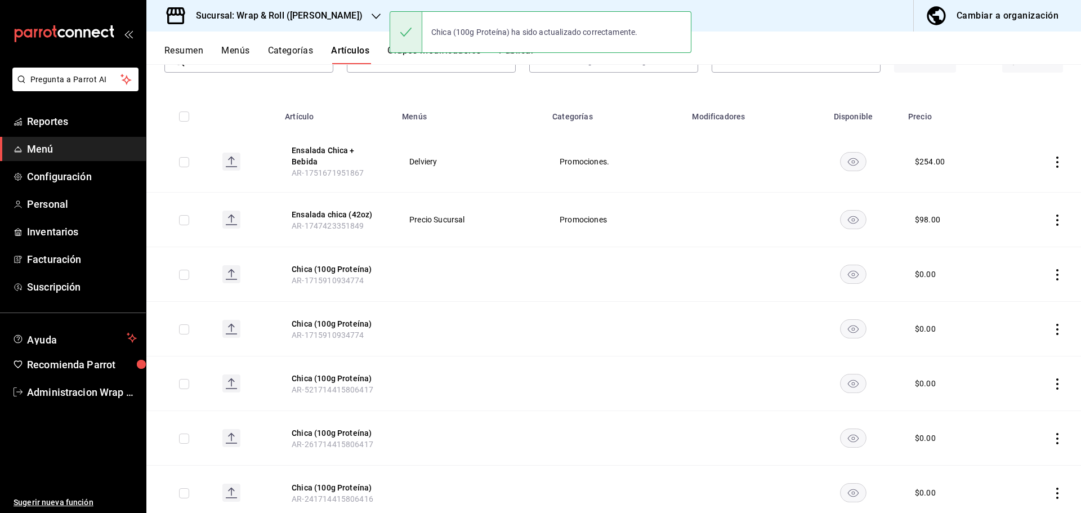
scroll to position [236, 0]
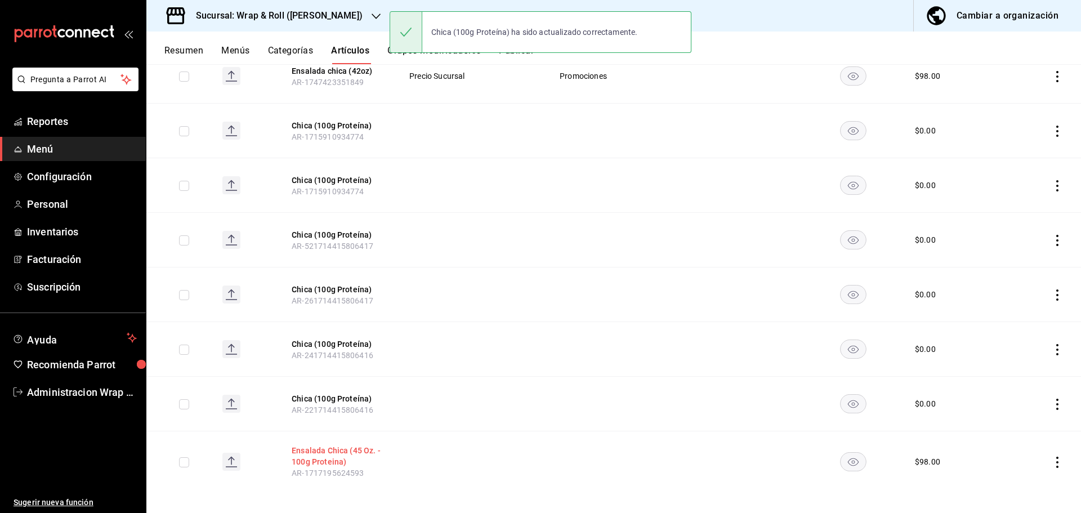
click at [317, 445] on button "Ensalada Chica (45 Oz. - 100g Proteina)" at bounding box center [337, 456] width 90 height 23
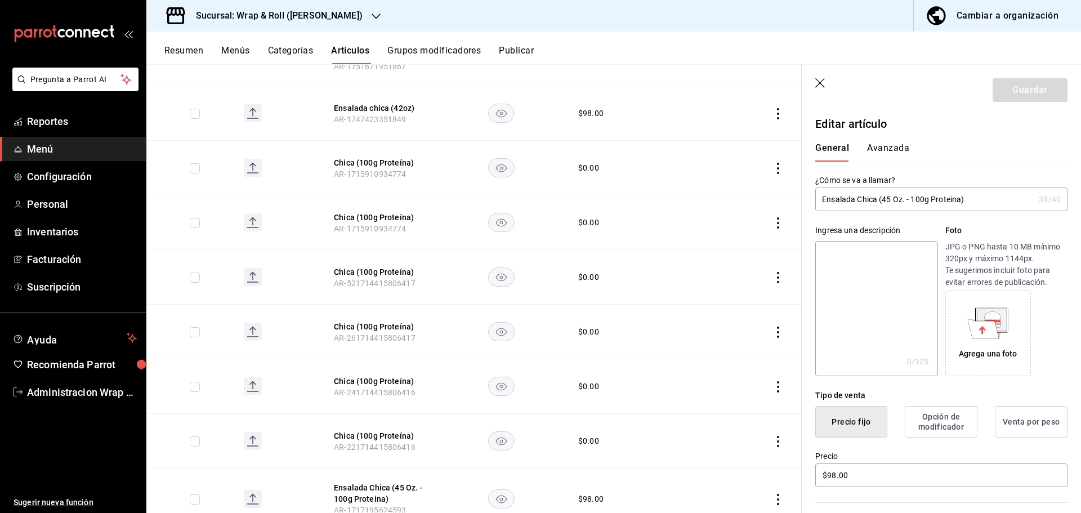
click at [914, 200] on input "Ensalada Chica (45 Oz. - 100g Proteina)" at bounding box center [925, 199] width 219 height 23
type input "Ensalada Chica (100g Proteina)"
click at [1029, 83] on button "Guardar" at bounding box center [1030, 90] width 75 height 24
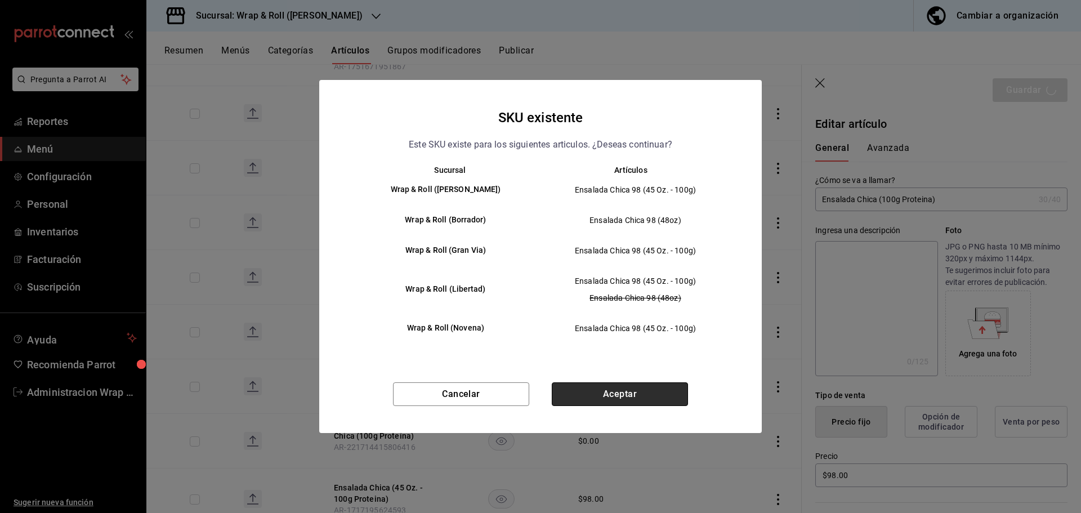
click at [597, 398] on button "Aceptar" at bounding box center [620, 394] width 136 height 24
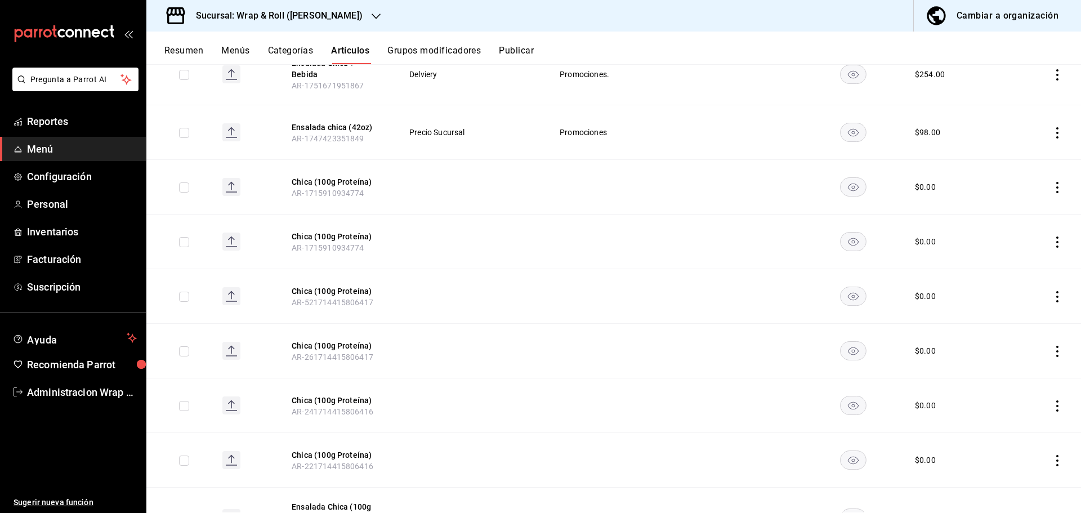
scroll to position [123, 0]
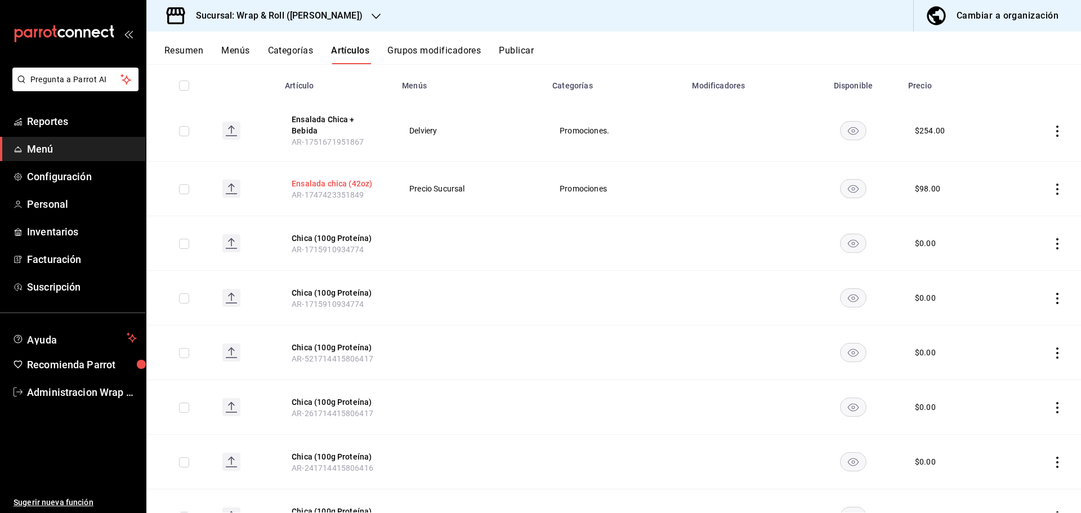
click at [312, 178] on button "Ensalada chica (42oz)" at bounding box center [337, 183] width 90 height 11
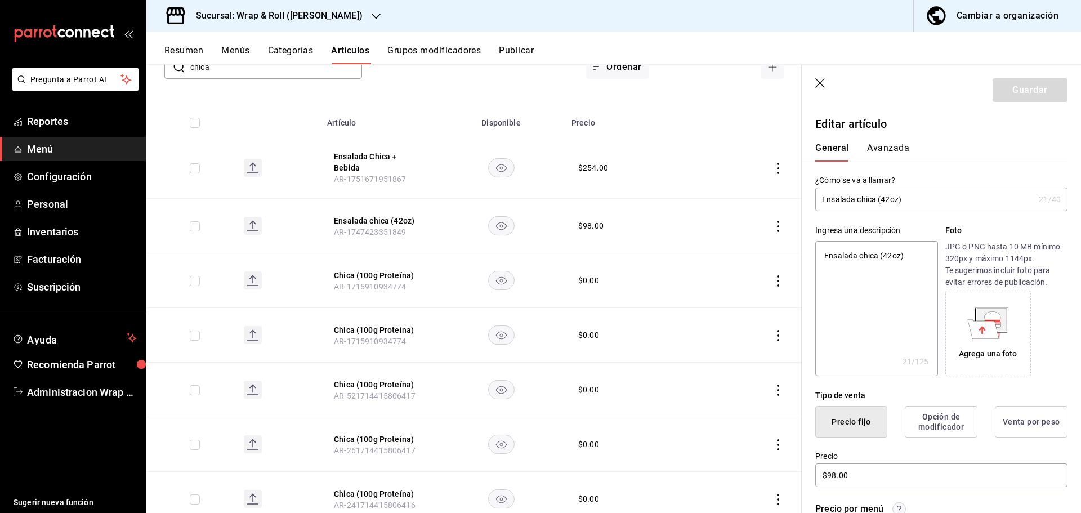
drag, startPoint x: 899, startPoint y: 199, endPoint x: 883, endPoint y: 198, distance: 16.4
click at [883, 198] on input "Ensalada chica (42oz)" at bounding box center [925, 199] width 219 height 23
type input "Ensalada chica (1)"
type textarea "x"
type input "Ensalada chica (10)"
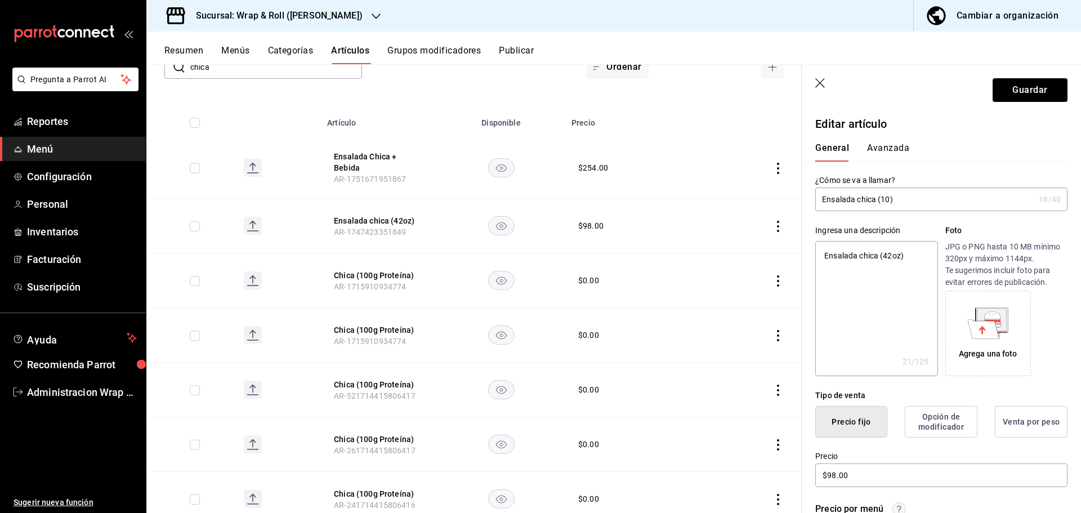
type textarea "x"
type input "Ensalada chica (100)"
type textarea "x"
type input "Ensalada chica (100g)"
type textarea "x"
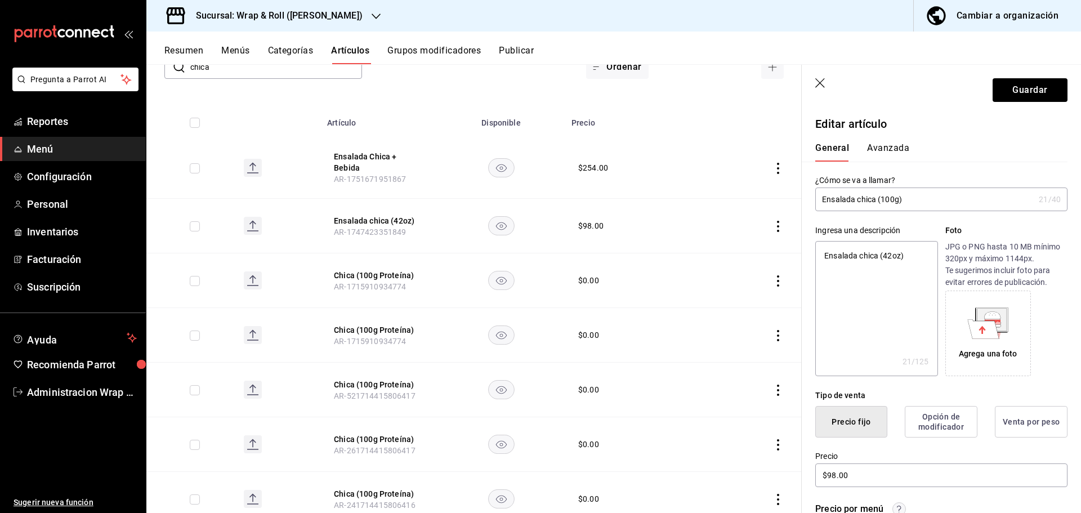
type input "Ensalada chica (100g )"
type textarea "x"
type input "Ensalada chica (100g P)"
type textarea "x"
type input "Ensalada chica (100g Pr)"
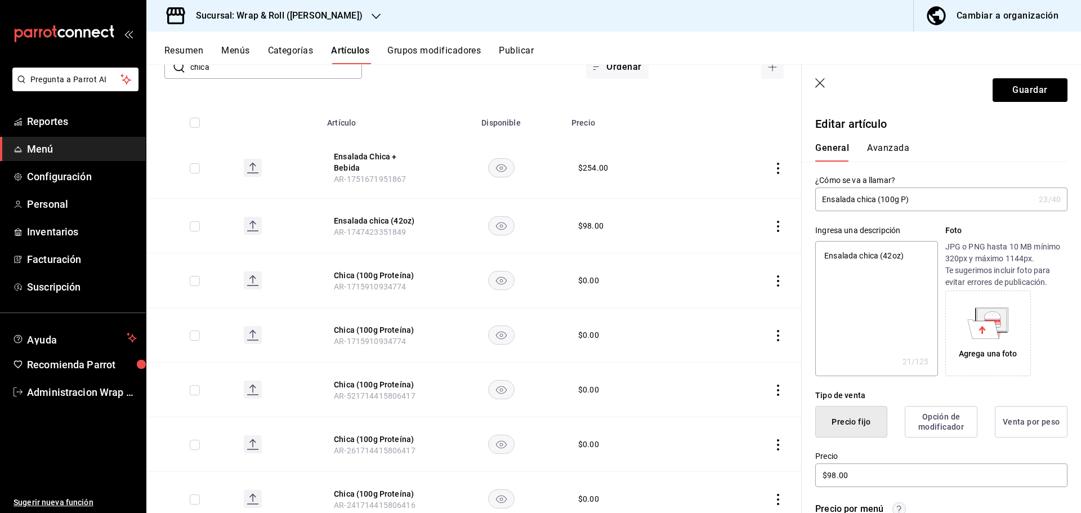
type textarea "x"
type input "Ensalada chica (100g Pro)"
type textarea "x"
type input "Ensalada chica (100g Prot)"
type textarea "x"
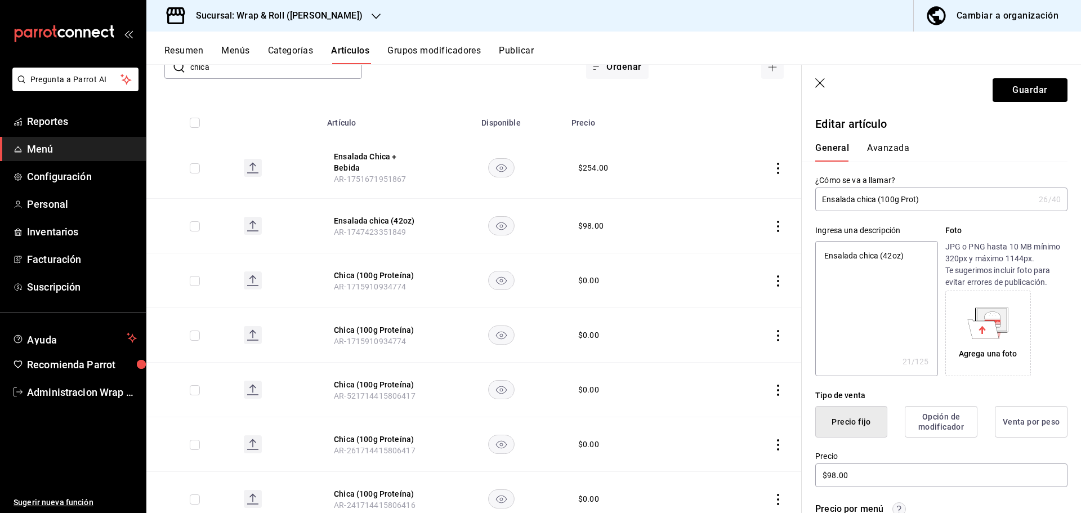
type input "Ensalada chica (100g Prote)"
type textarea "x"
type input "Ensalada chica (100g Proteí)"
type textarea "x"
type input "Ensalada chica (100g Proteín)"
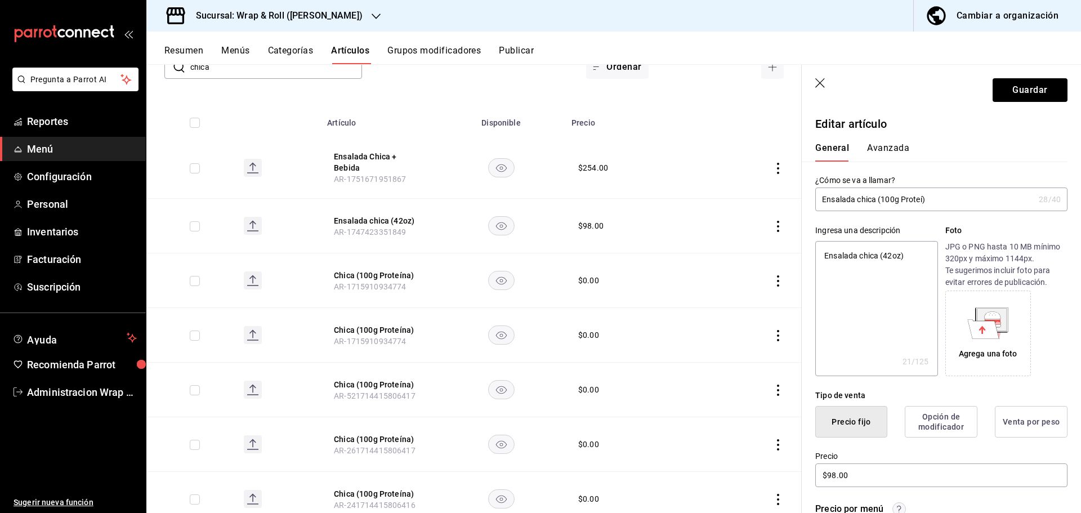
type textarea "x"
type input "Ensalada chica (100g Proteína)"
type textarea "x"
type input "Ensalada chica (100g Proteína)"
click at [1038, 82] on button "Guardar" at bounding box center [1030, 90] width 75 height 24
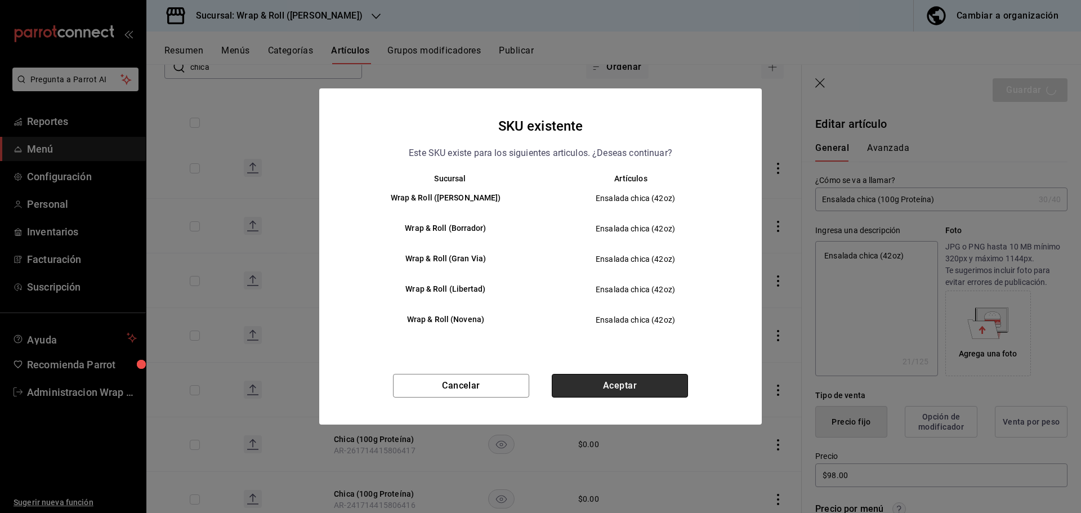
click at [661, 390] on button "Aceptar" at bounding box center [620, 386] width 136 height 24
type textarea "x"
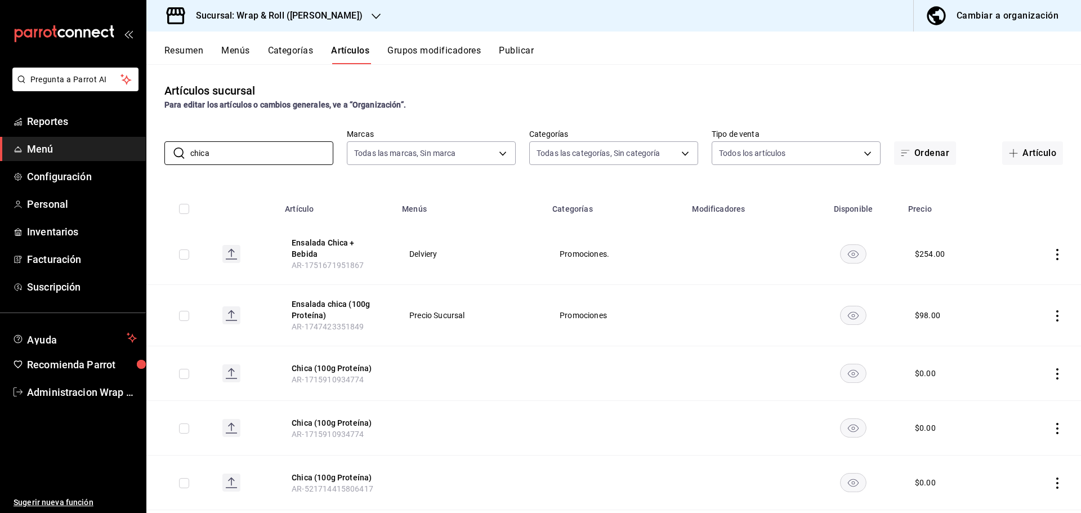
drag, startPoint x: 272, startPoint y: 155, endPoint x: 95, endPoint y: 146, distance: 177.7
click at [95, 146] on div "Pregunta a Parrot AI Reportes Menú Configuración Personal Inventarios Facturaci…" at bounding box center [540, 256] width 1081 height 513
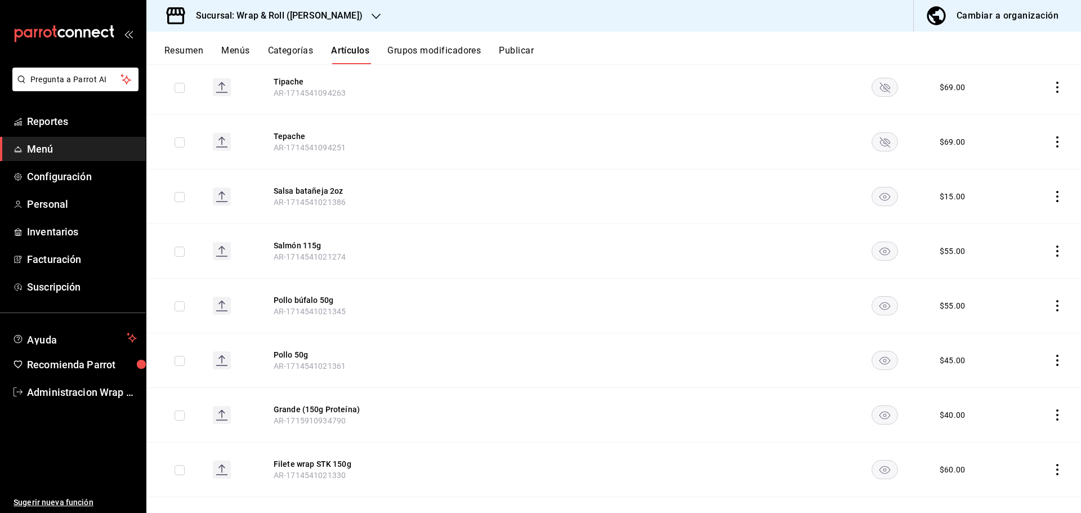
scroll to position [7585, 0]
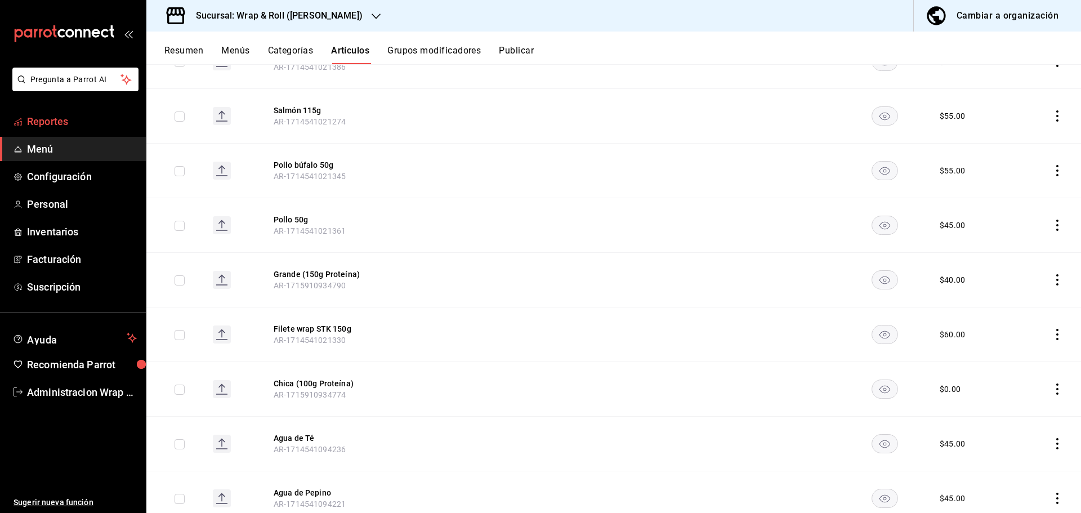
click at [24, 120] on link "Reportes" at bounding box center [73, 121] width 146 height 24
